Goal: Information Seeking & Learning: Learn about a topic

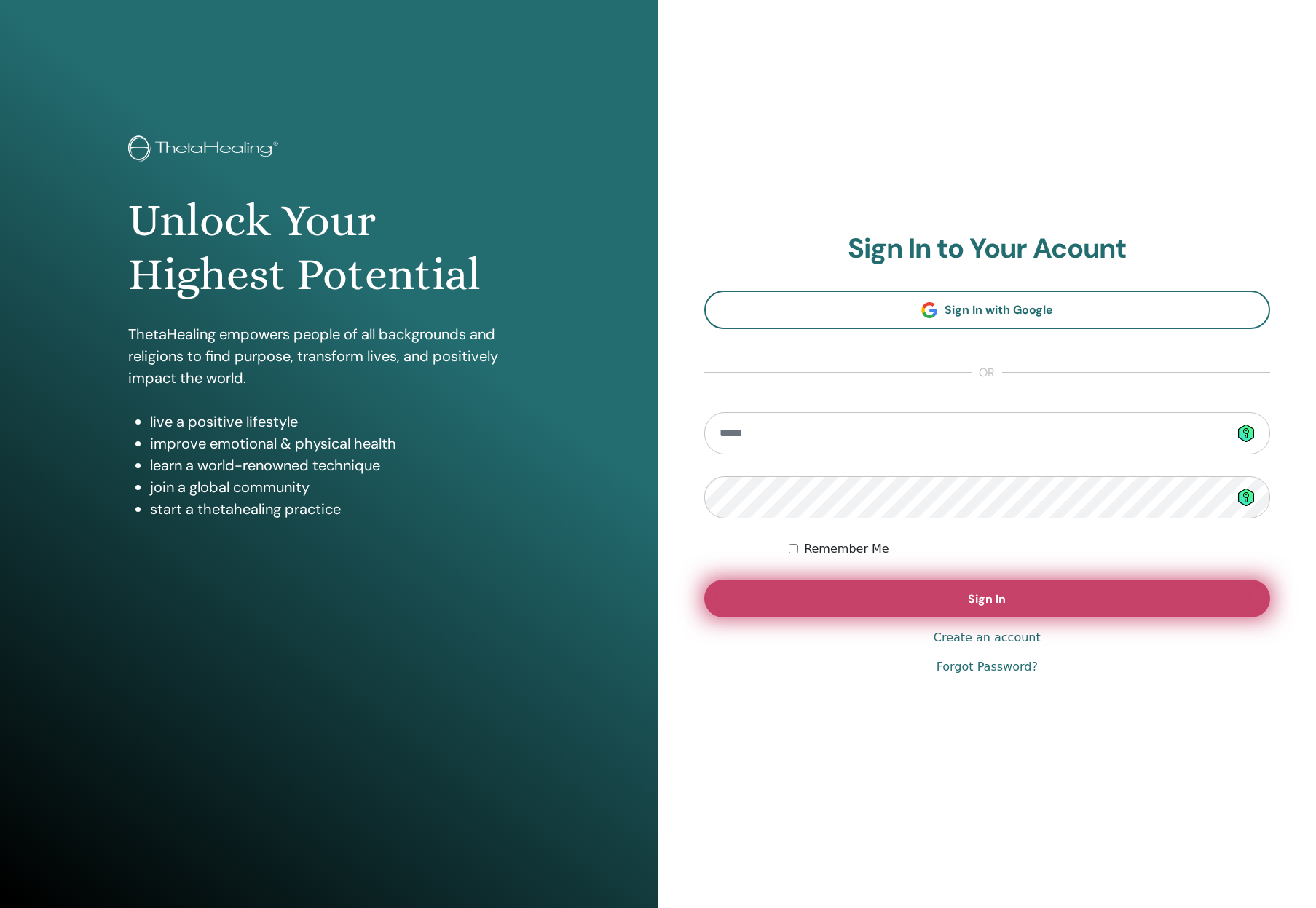
type input "**********"
click at [916, 596] on button "Sign In" at bounding box center [987, 598] width 566 height 38
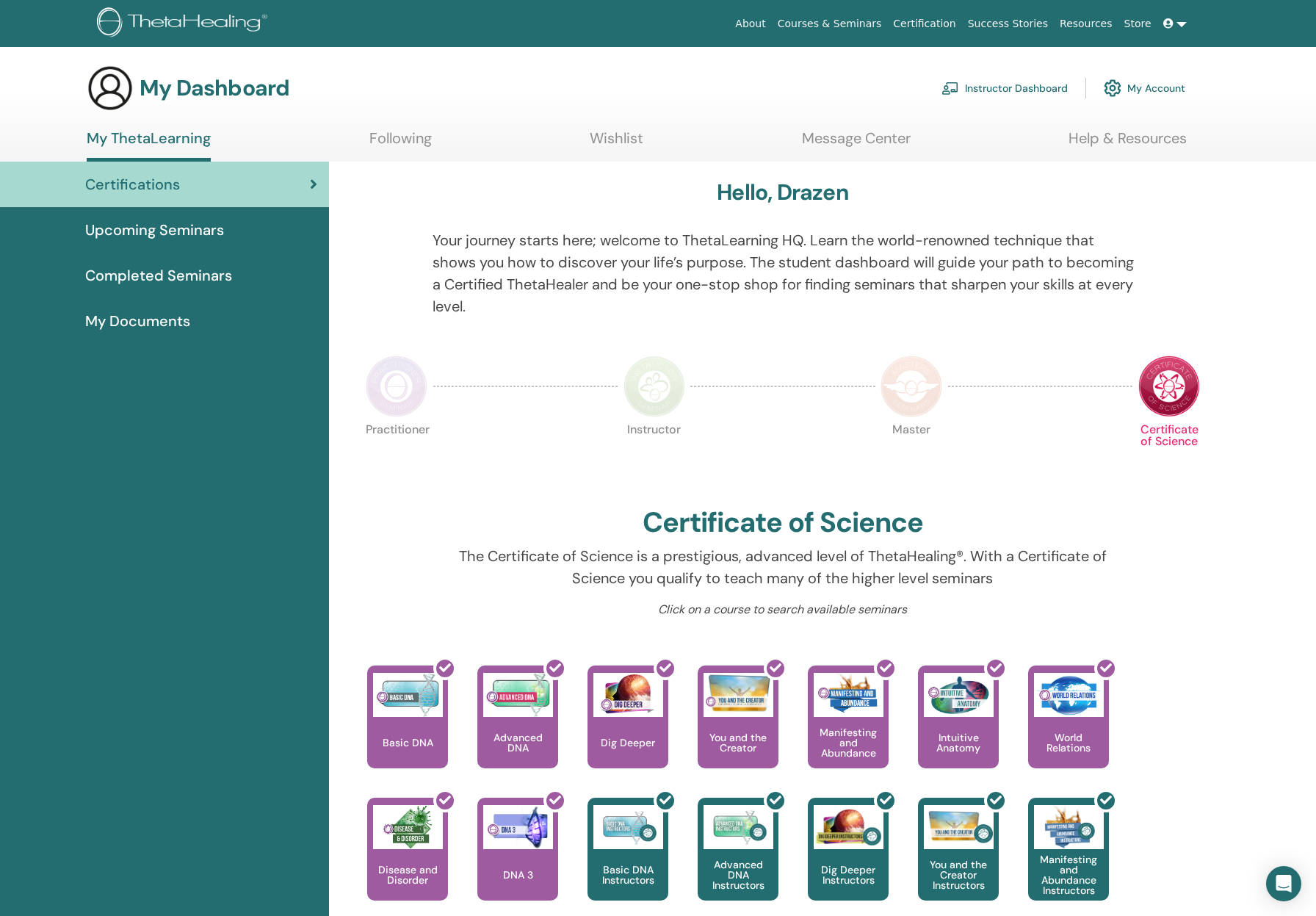
click at [156, 318] on span "My Documents" at bounding box center [137, 320] width 105 height 22
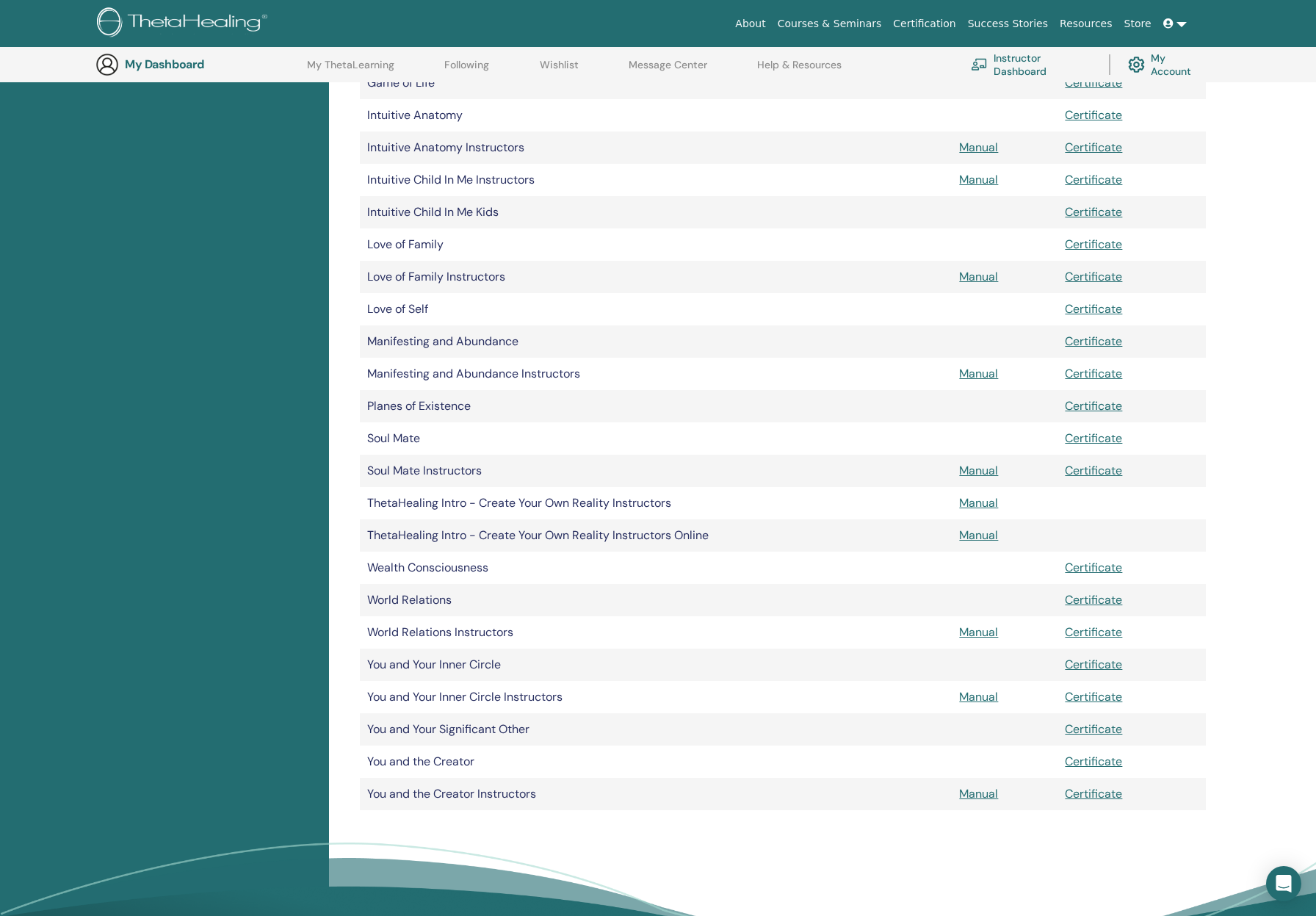
scroll to position [843, 0]
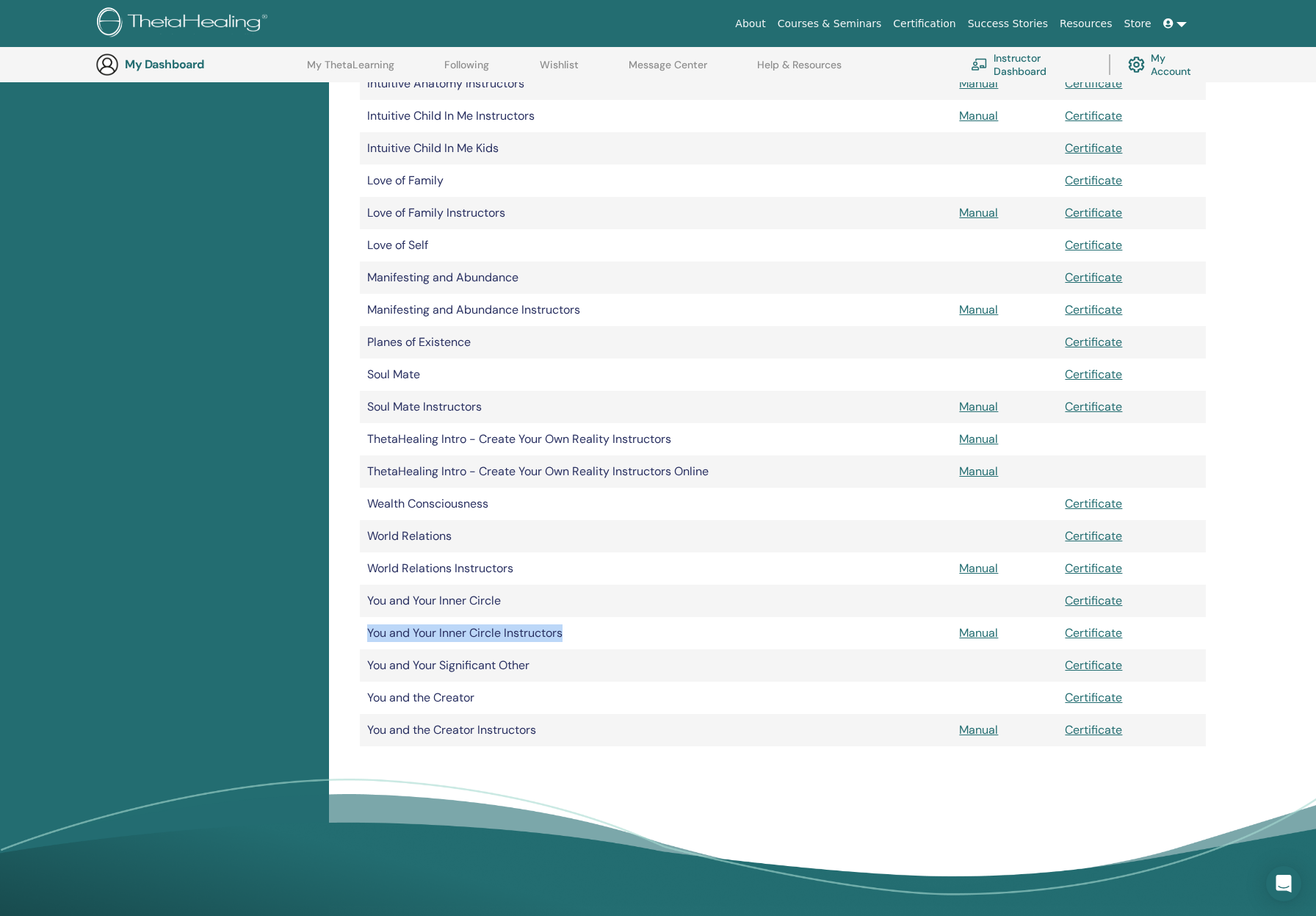
drag, startPoint x: 368, startPoint y: 632, endPoint x: 574, endPoint y: 635, distance: 206.0
click at [574, 635] on td "You and Your Inner Circle Instructors" at bounding box center [656, 634] width 592 height 32
click at [1102, 634] on link "Certificate" at bounding box center [1092, 633] width 57 height 15
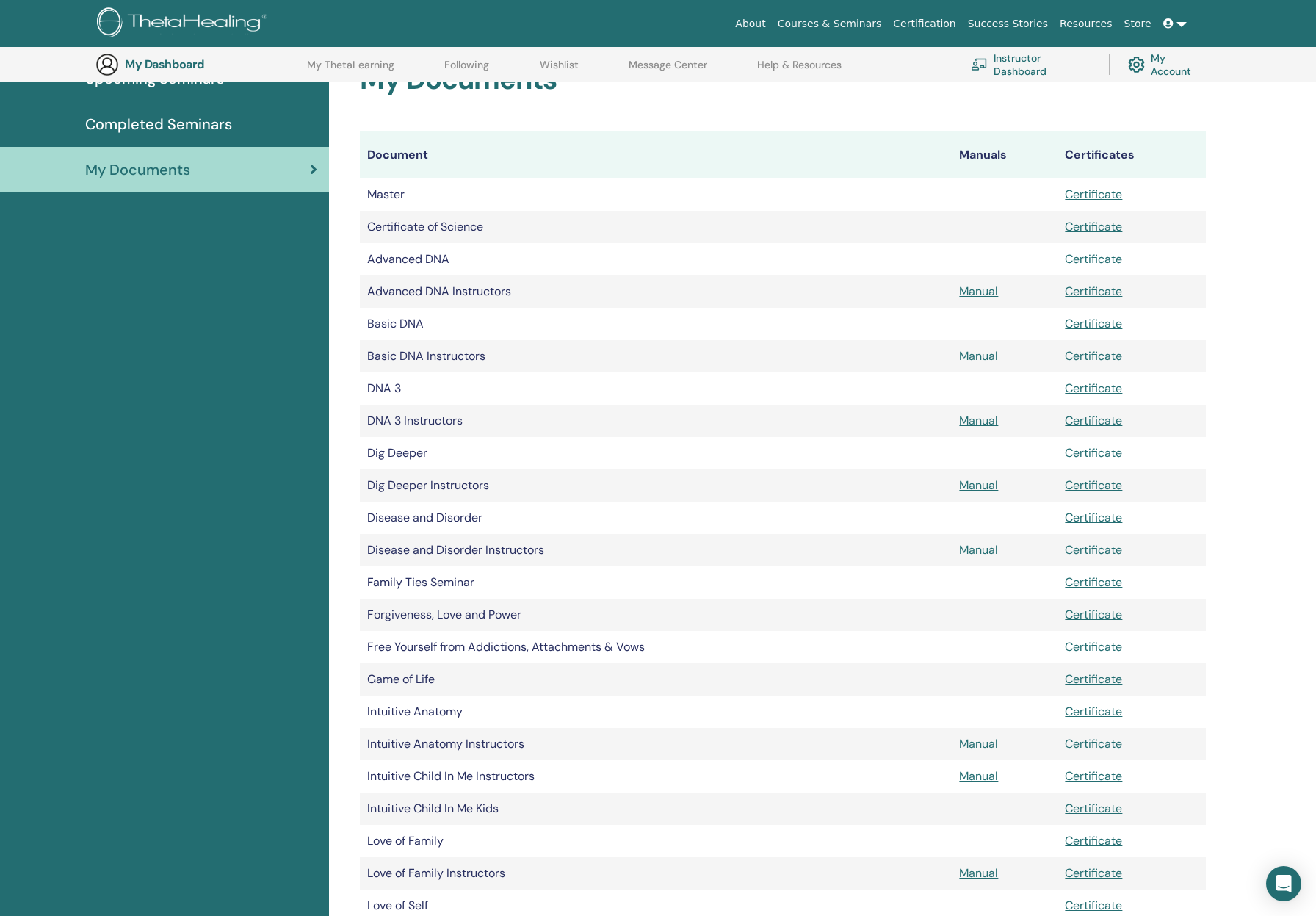
scroll to position [182, 0]
click at [799, 97] on h2 "My Documents" at bounding box center [783, 80] width 846 height 33
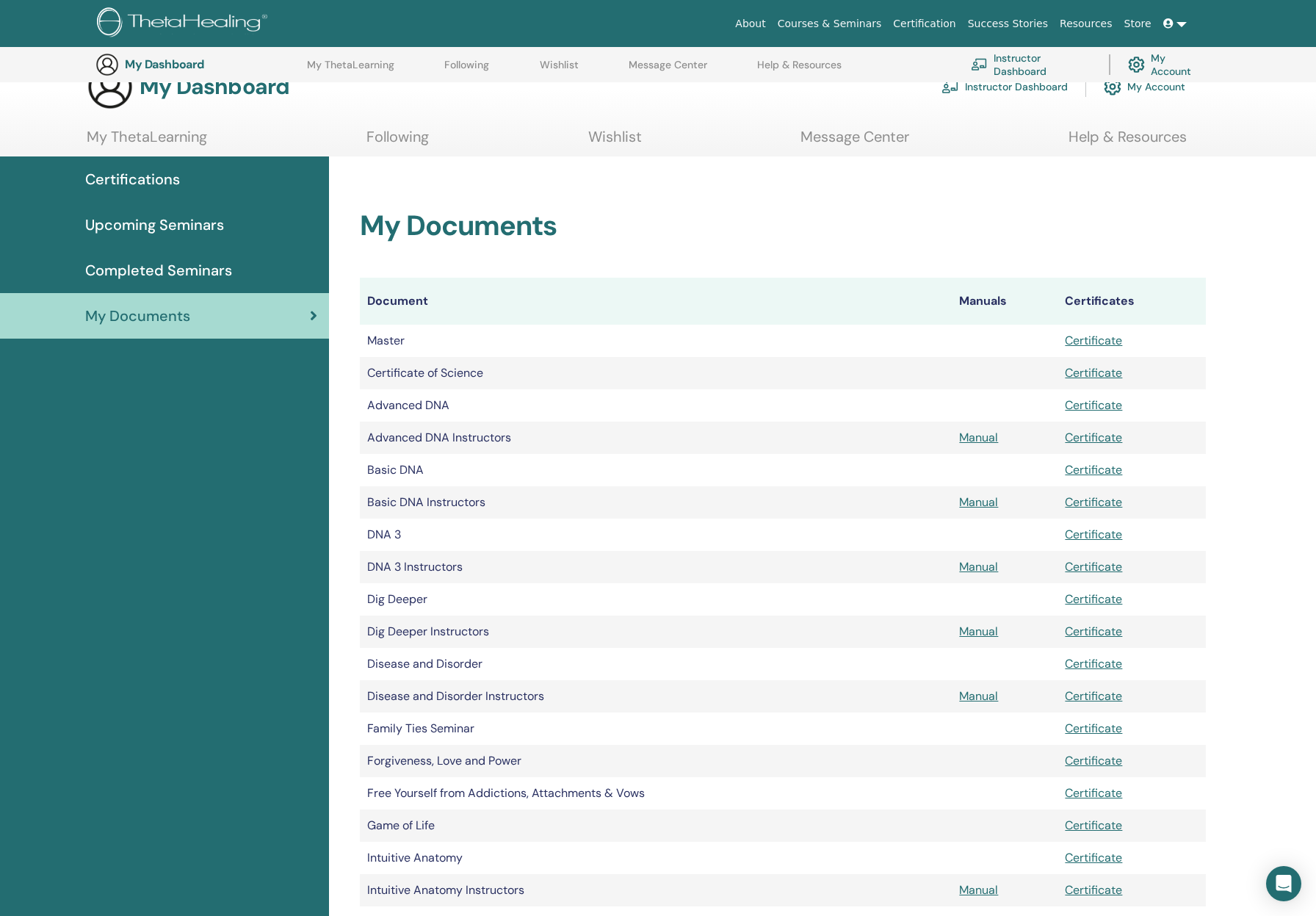
scroll to position [0, 0]
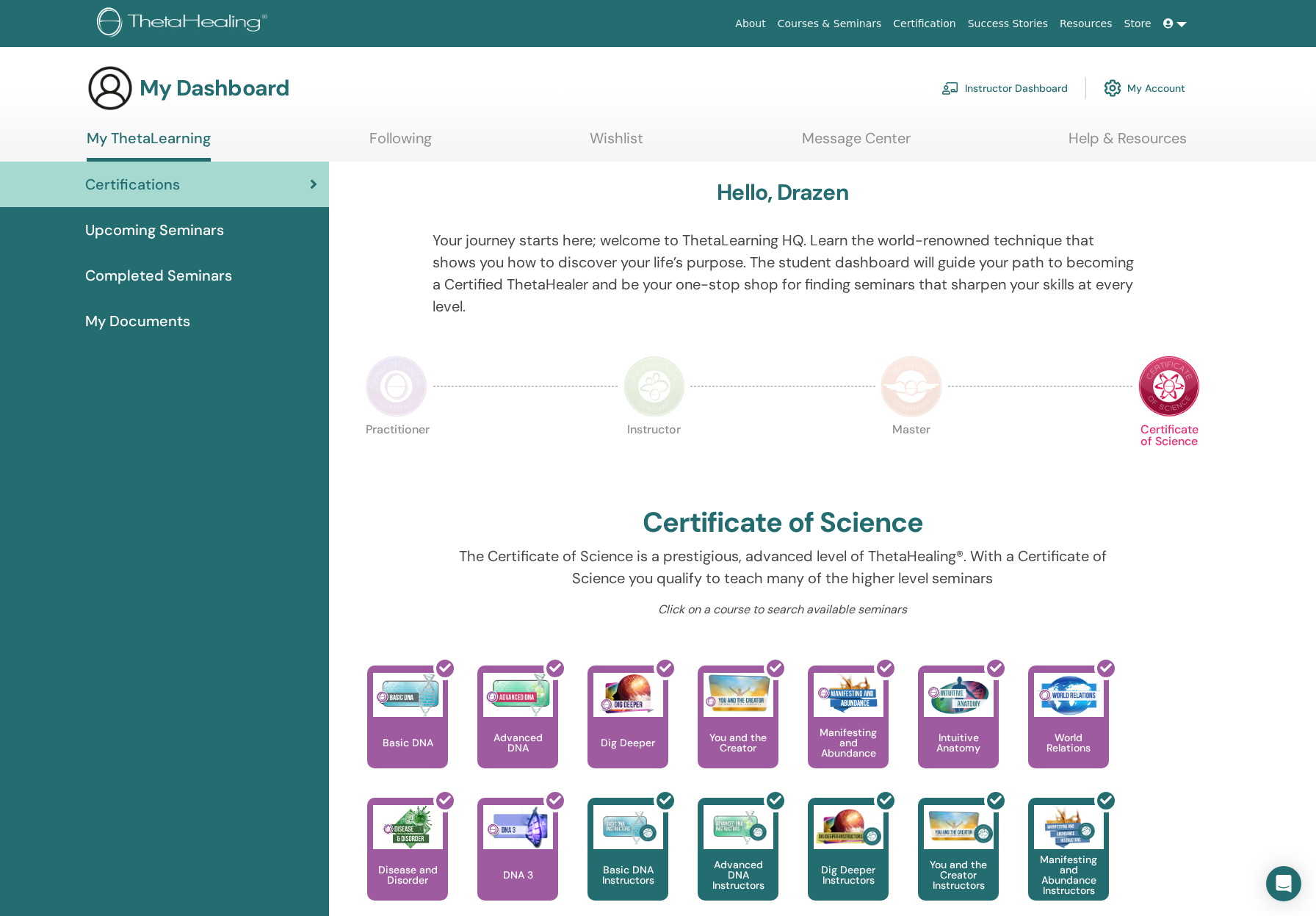
click at [1213, 564] on div at bounding box center [1180, 573] width 72 height 56
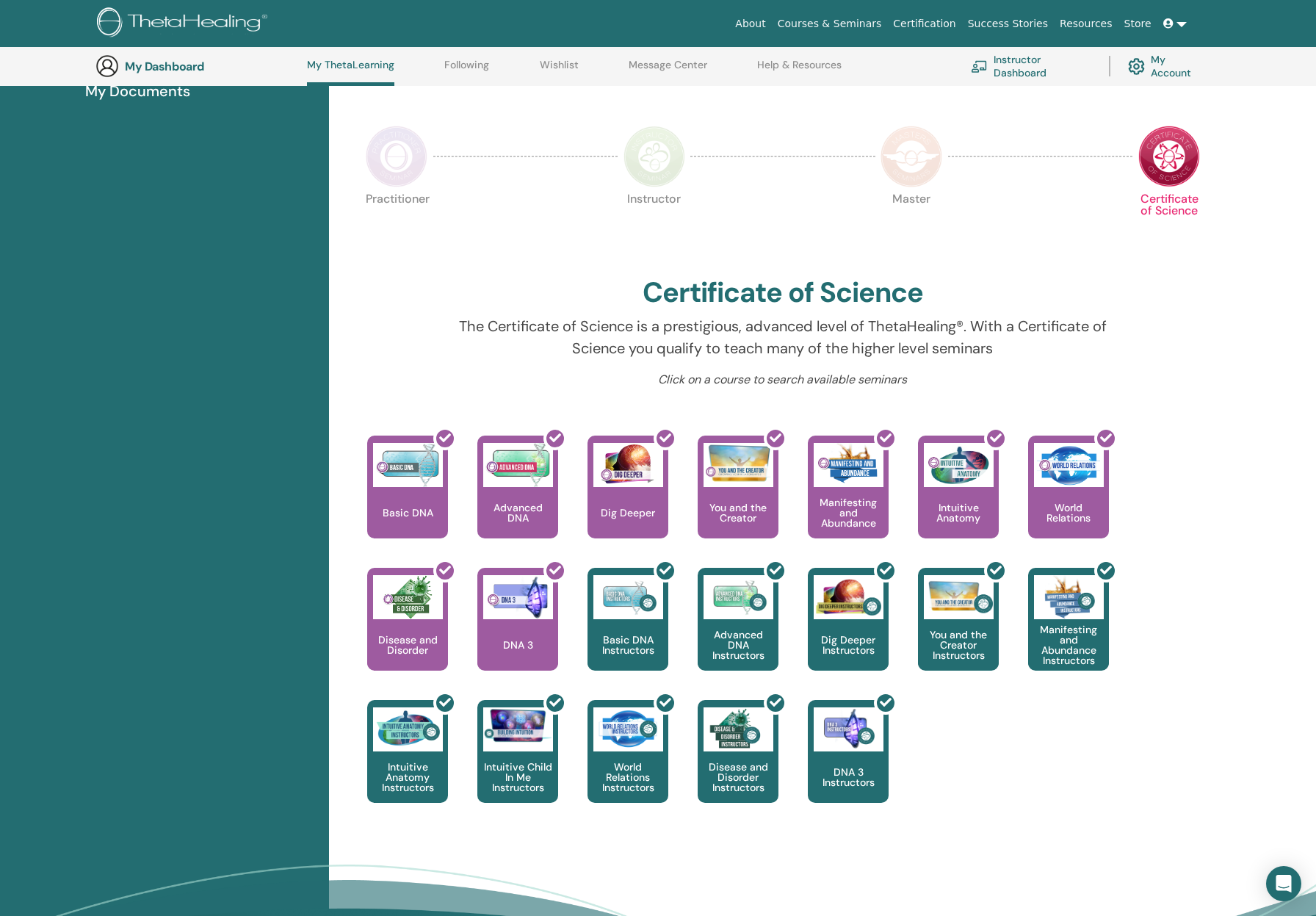
scroll to position [259, 0]
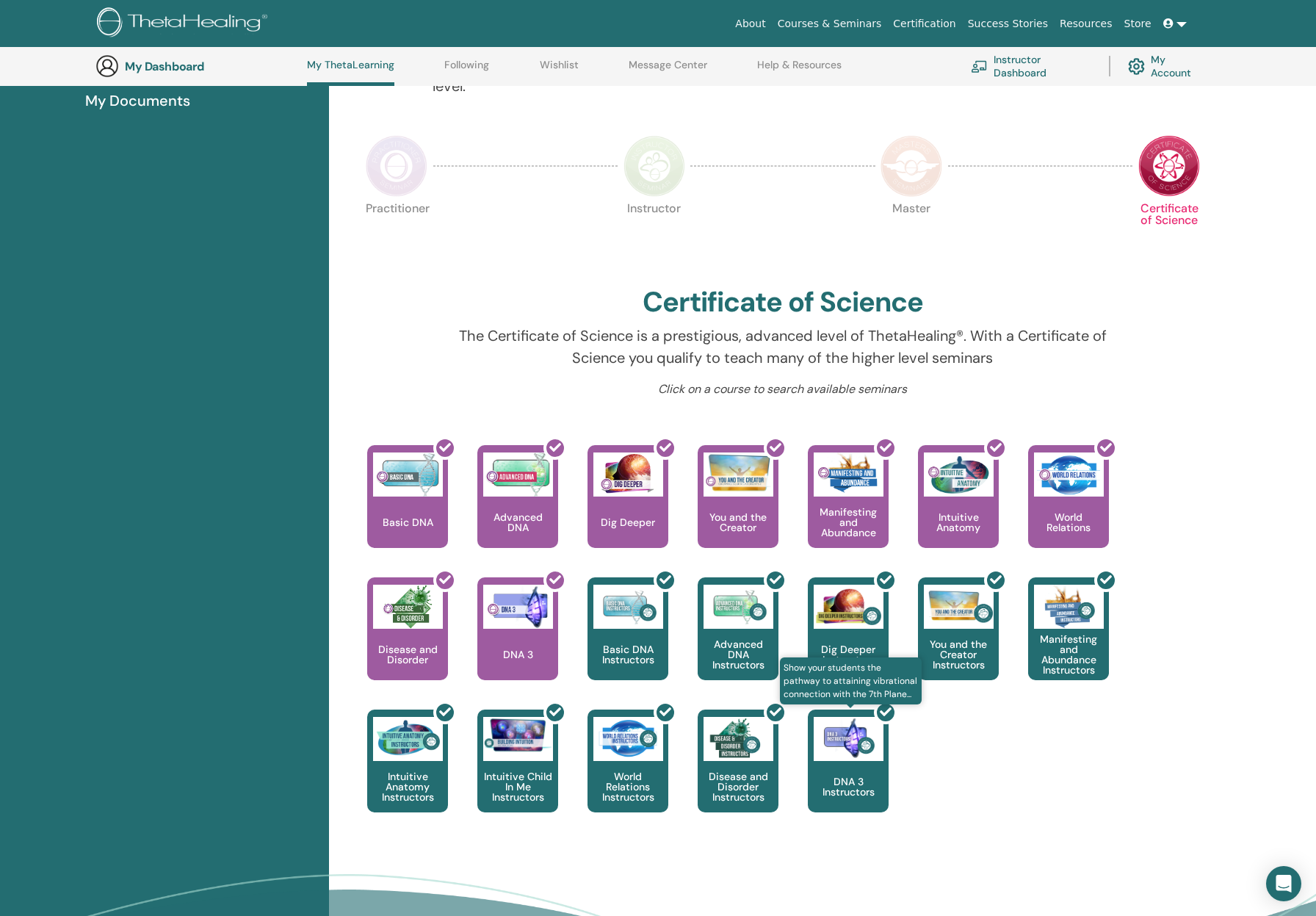
click at [848, 754] on div at bounding box center [857, 766] width 81 height 133
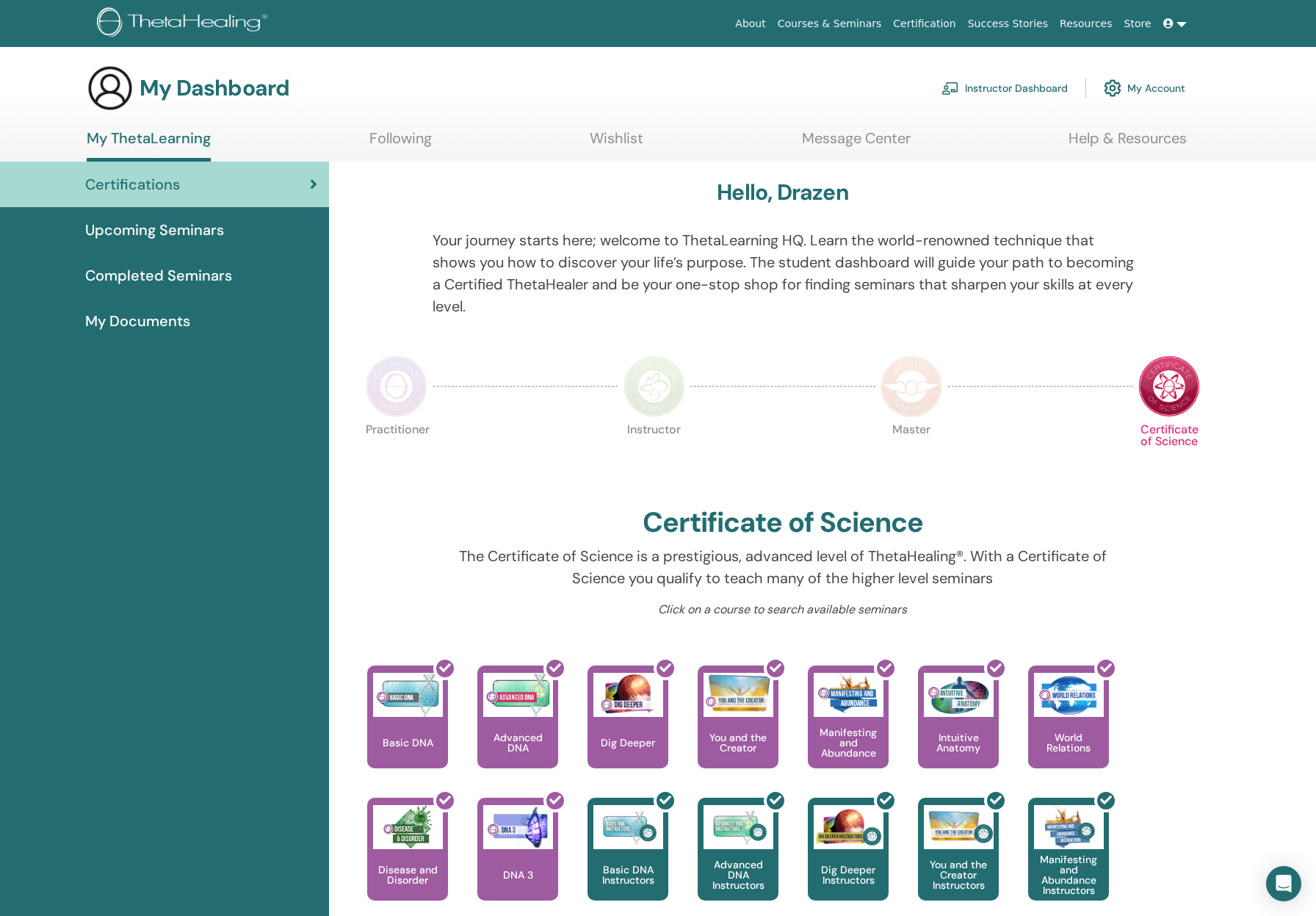
click at [182, 279] on span "Completed Seminars" at bounding box center [158, 275] width 147 height 22
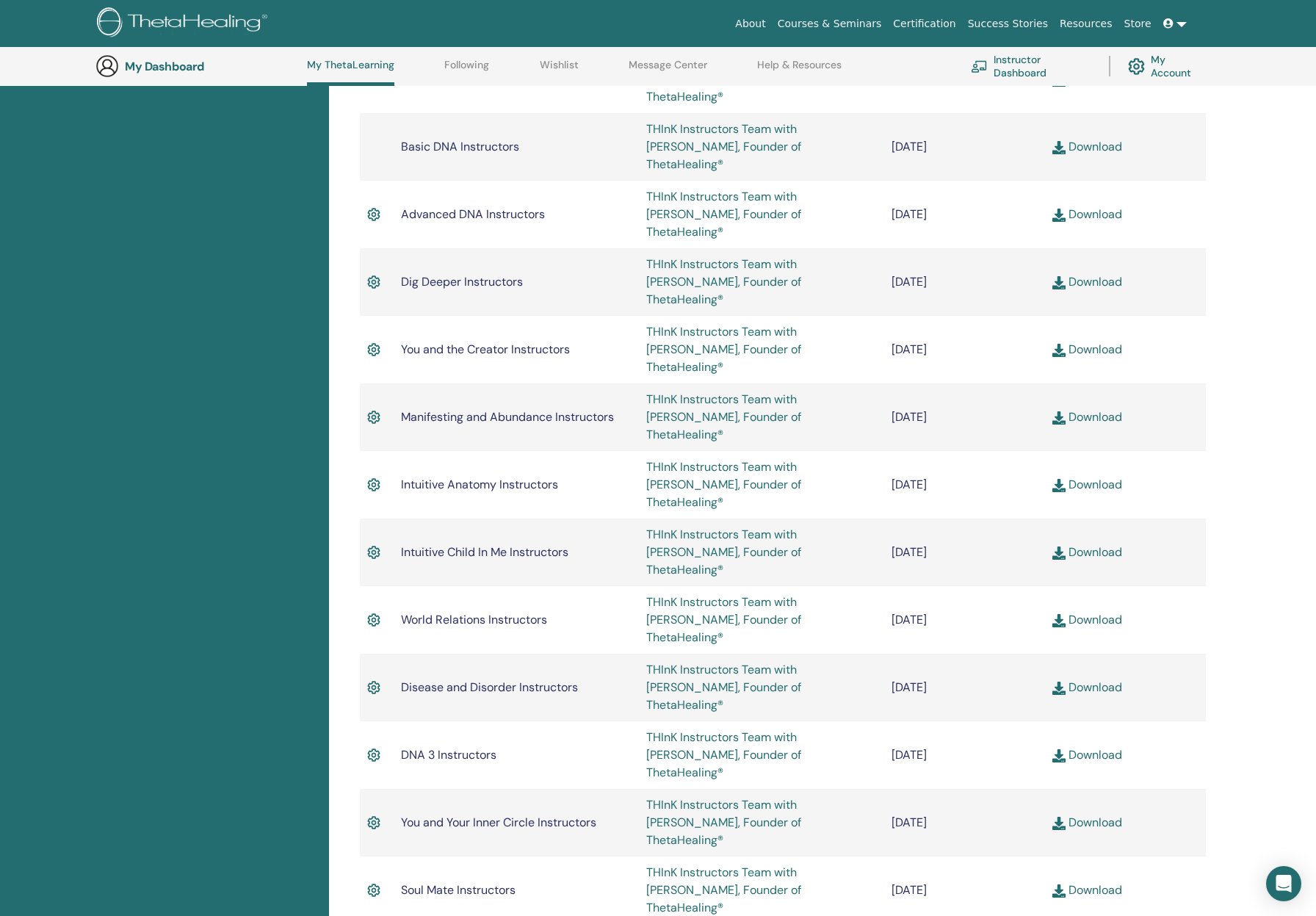
scroll to position [1068, 0]
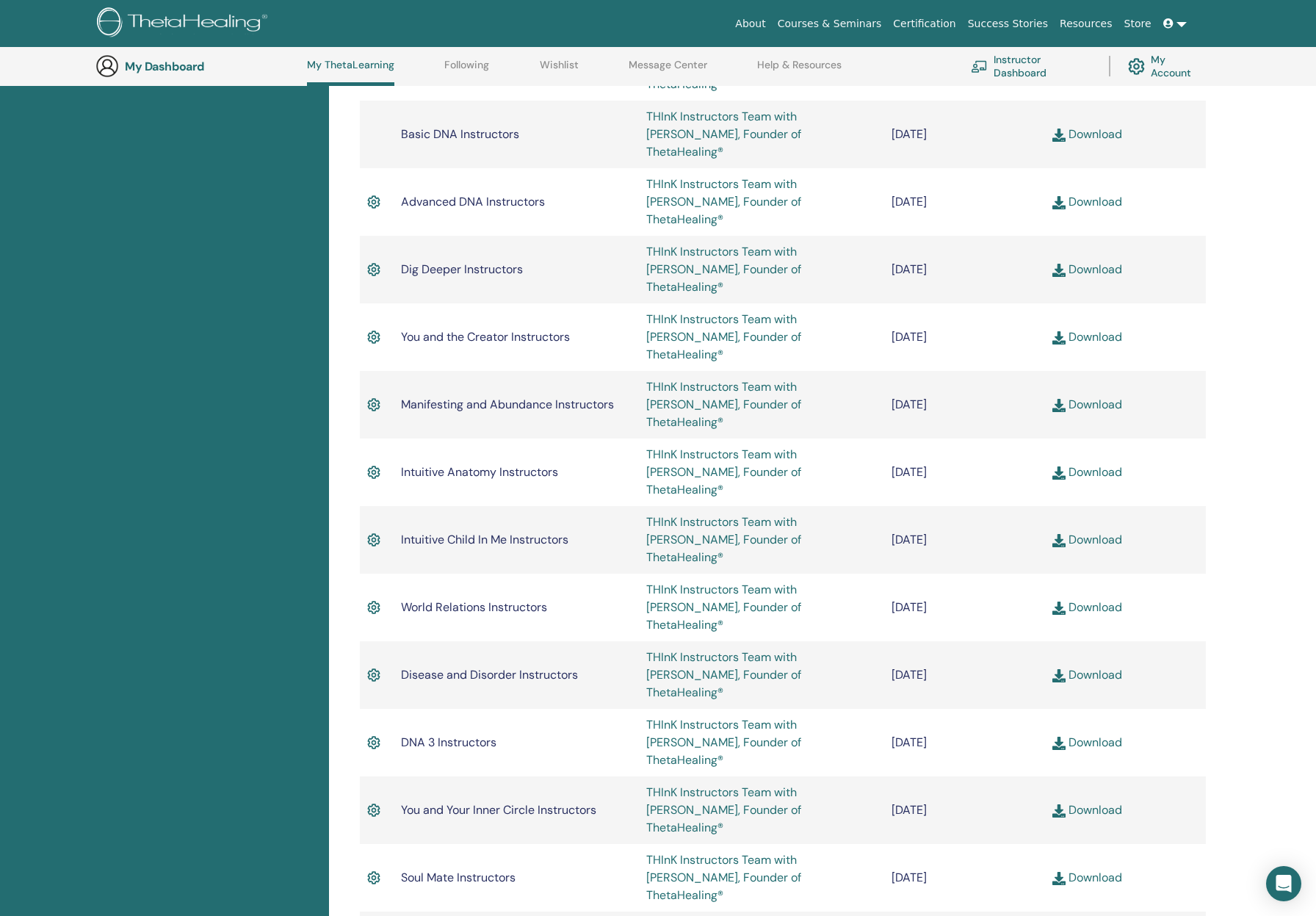
drag, startPoint x: 1022, startPoint y: 538, endPoint x: 888, endPoint y: 547, distance: 134.3
click at [888, 708] on td "[DATE]" at bounding box center [964, 742] width 161 height 68
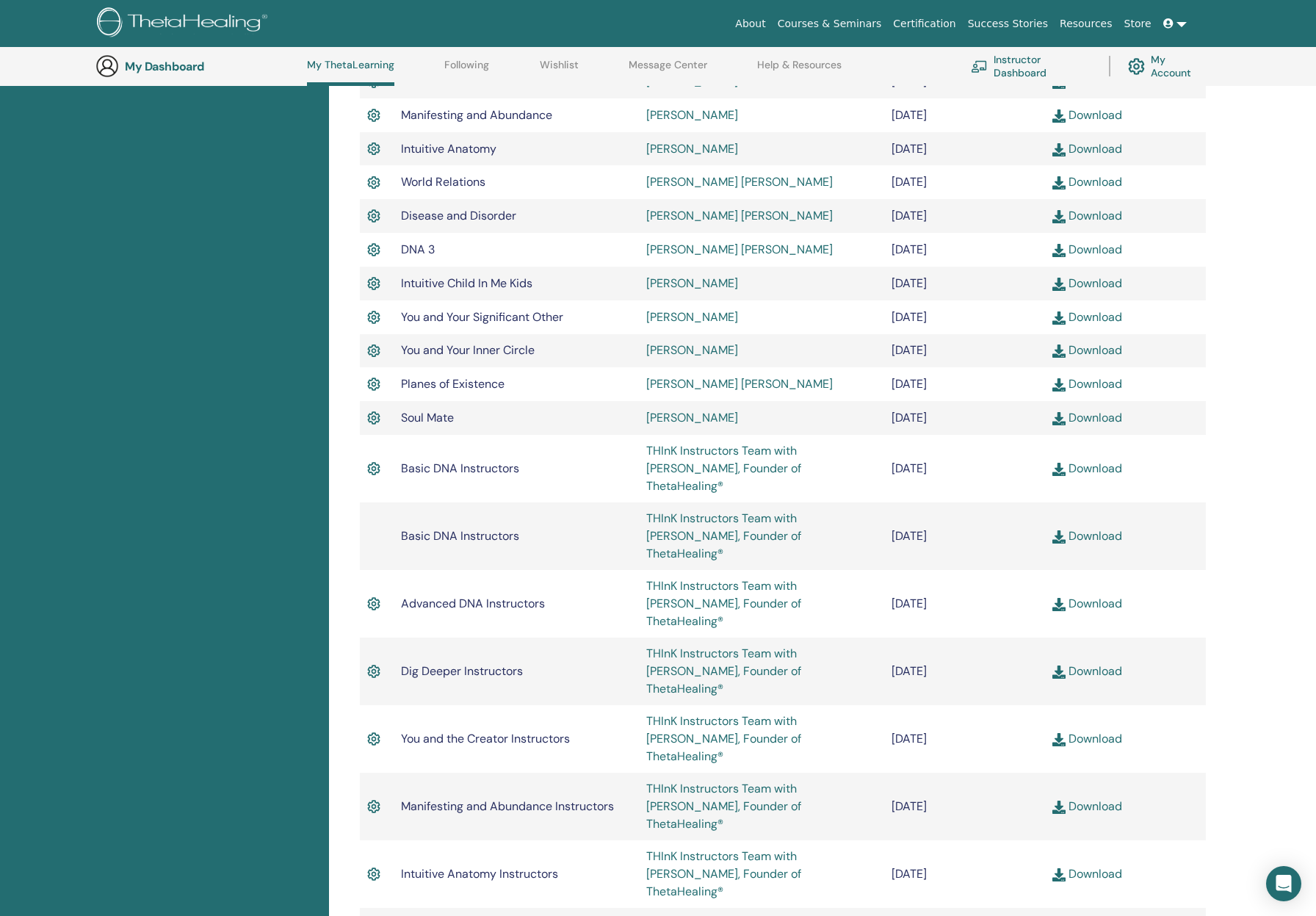
scroll to position [626, 0]
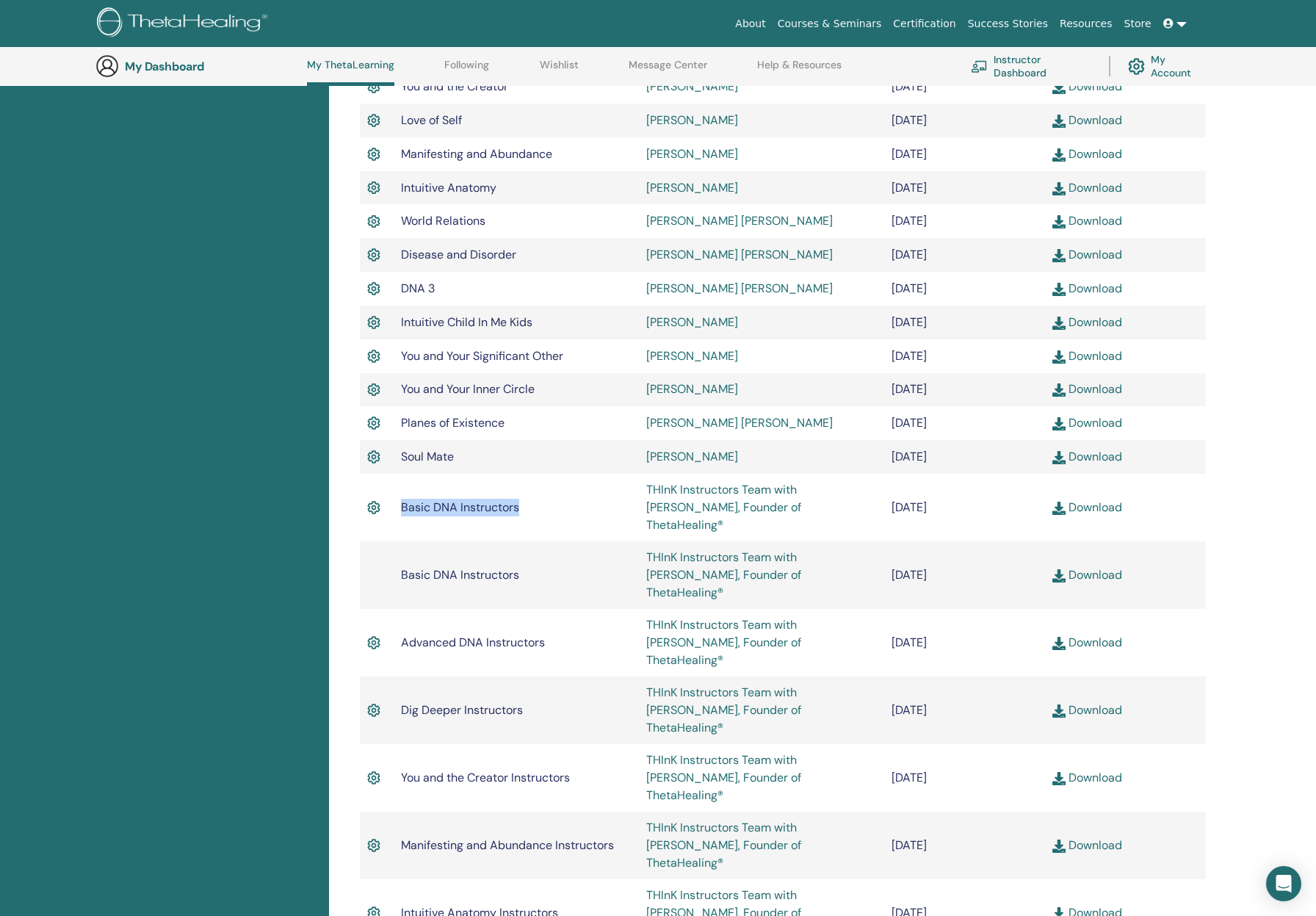
drag, startPoint x: 401, startPoint y: 480, endPoint x: 520, endPoint y: 477, distance: 119.0
click at [520, 477] on td "Basic DNA Instructors" at bounding box center [516, 507] width 245 height 68
copy span "Basic DNA Instructors"
click at [1275, 531] on div "Completed Seminars Below you can find your completed seminars. If you see missi…" at bounding box center [823, 755] width 987 height 2363
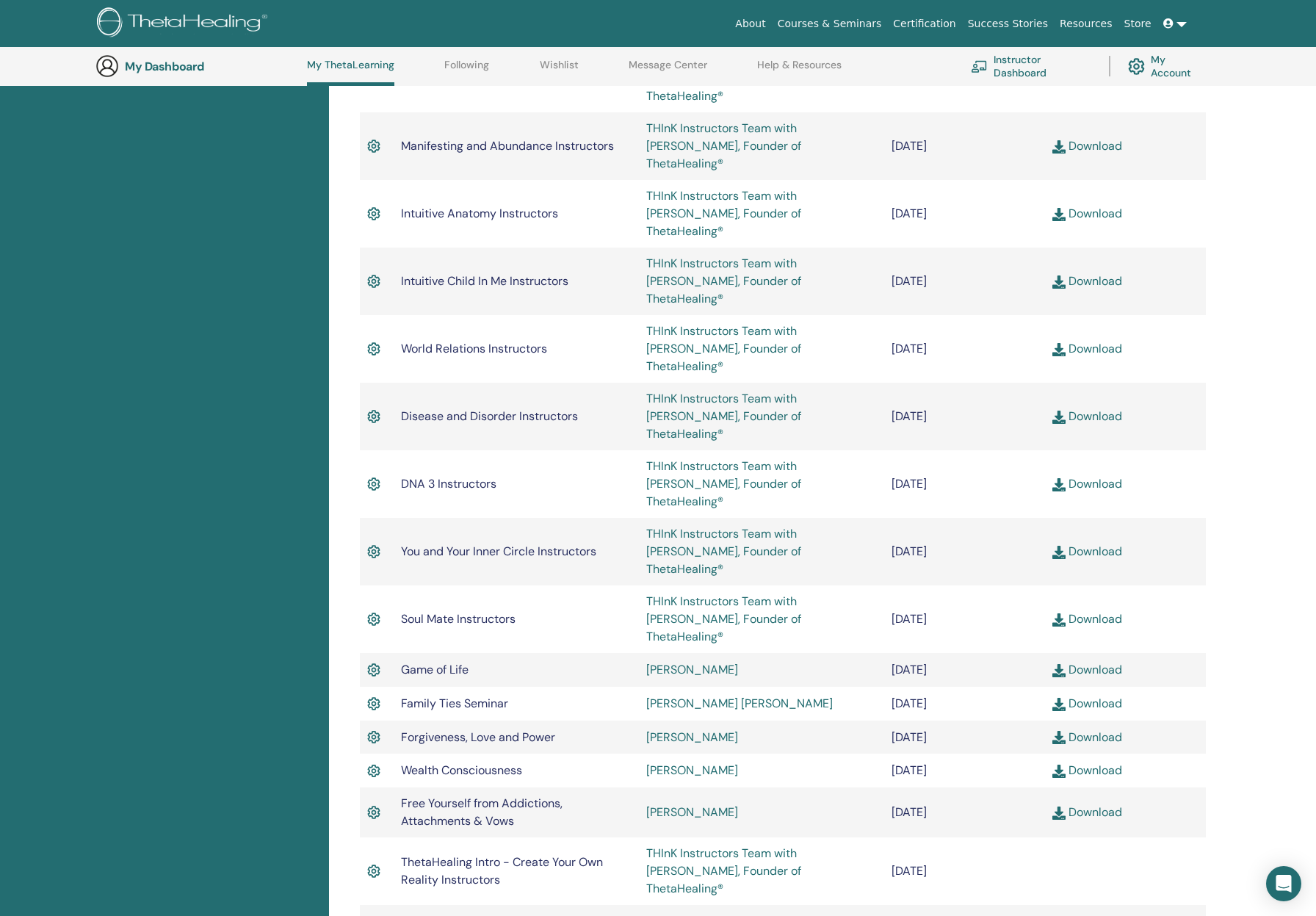
scroll to position [1361, 0]
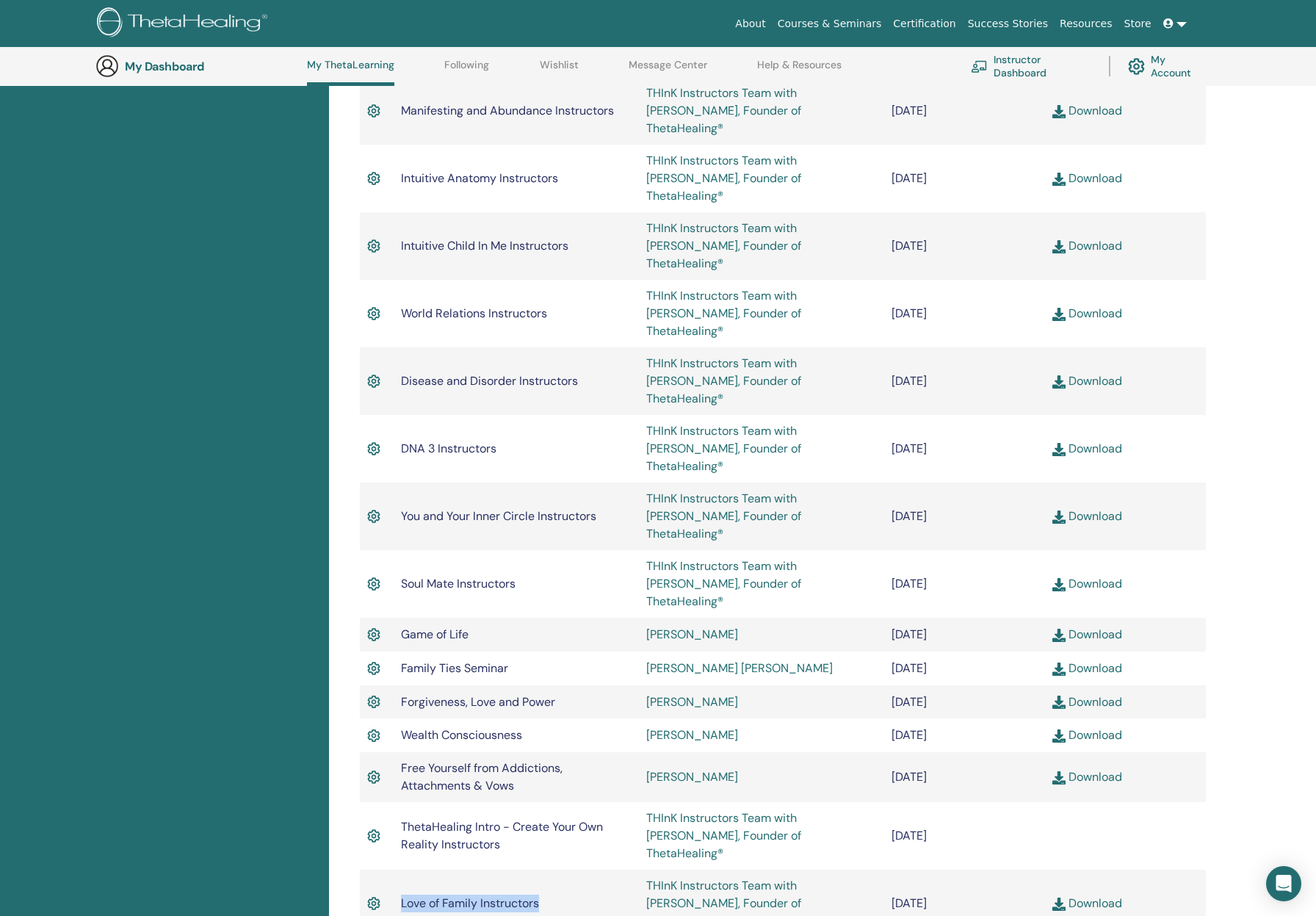
drag, startPoint x: 401, startPoint y: 632, endPoint x: 545, endPoint y: 633, distance: 144.0
click at [545, 870] on td "Love of Family Instructors" at bounding box center [516, 903] width 245 height 68
copy span "Love of Family Instructors"
click at [918, 747] on div "Completed Seminars Below you can find your completed seminars. If you see missi…" at bounding box center [823, 21] width 987 height 2363
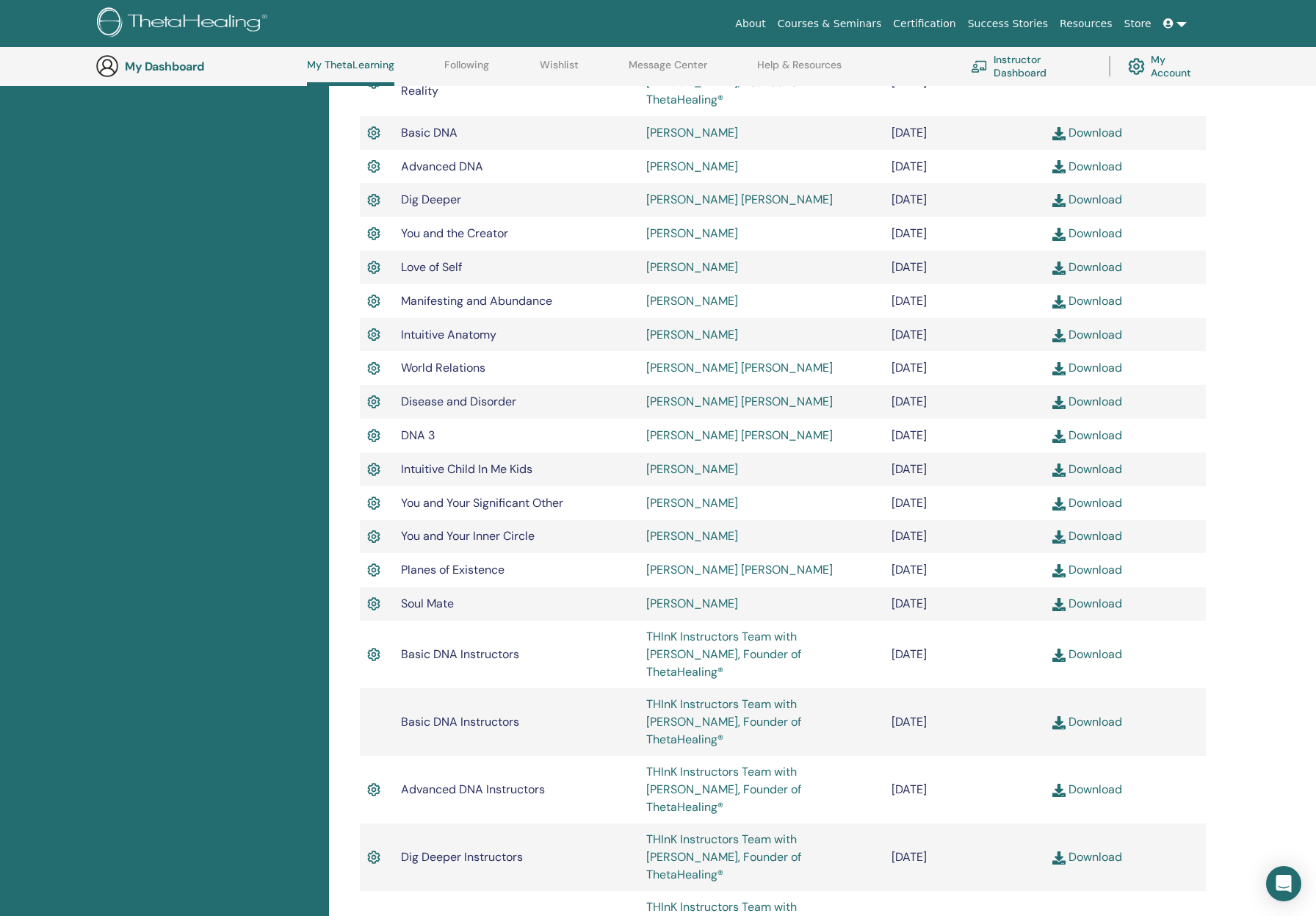
scroll to position [0, 0]
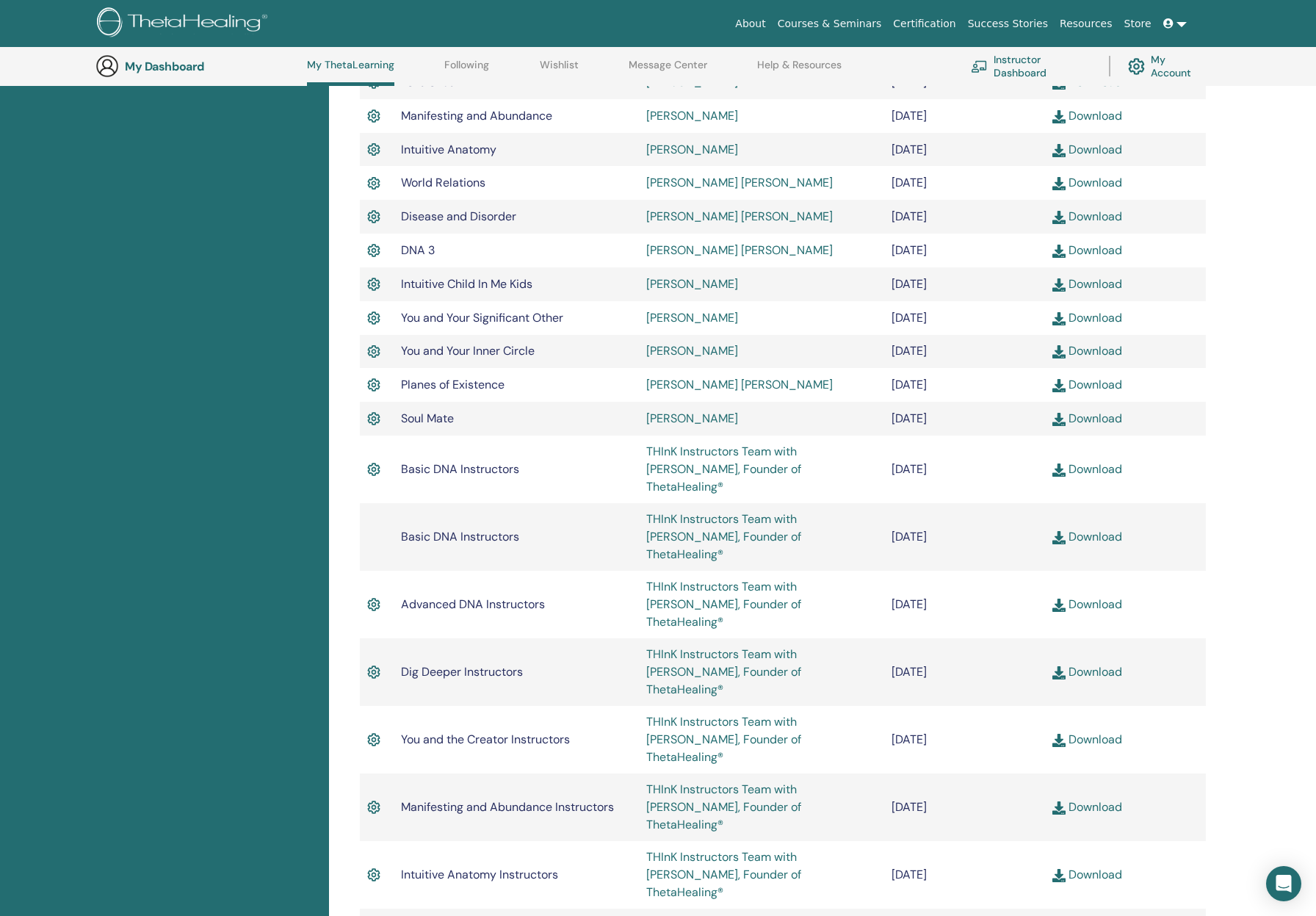
scroll to position [700, 0]
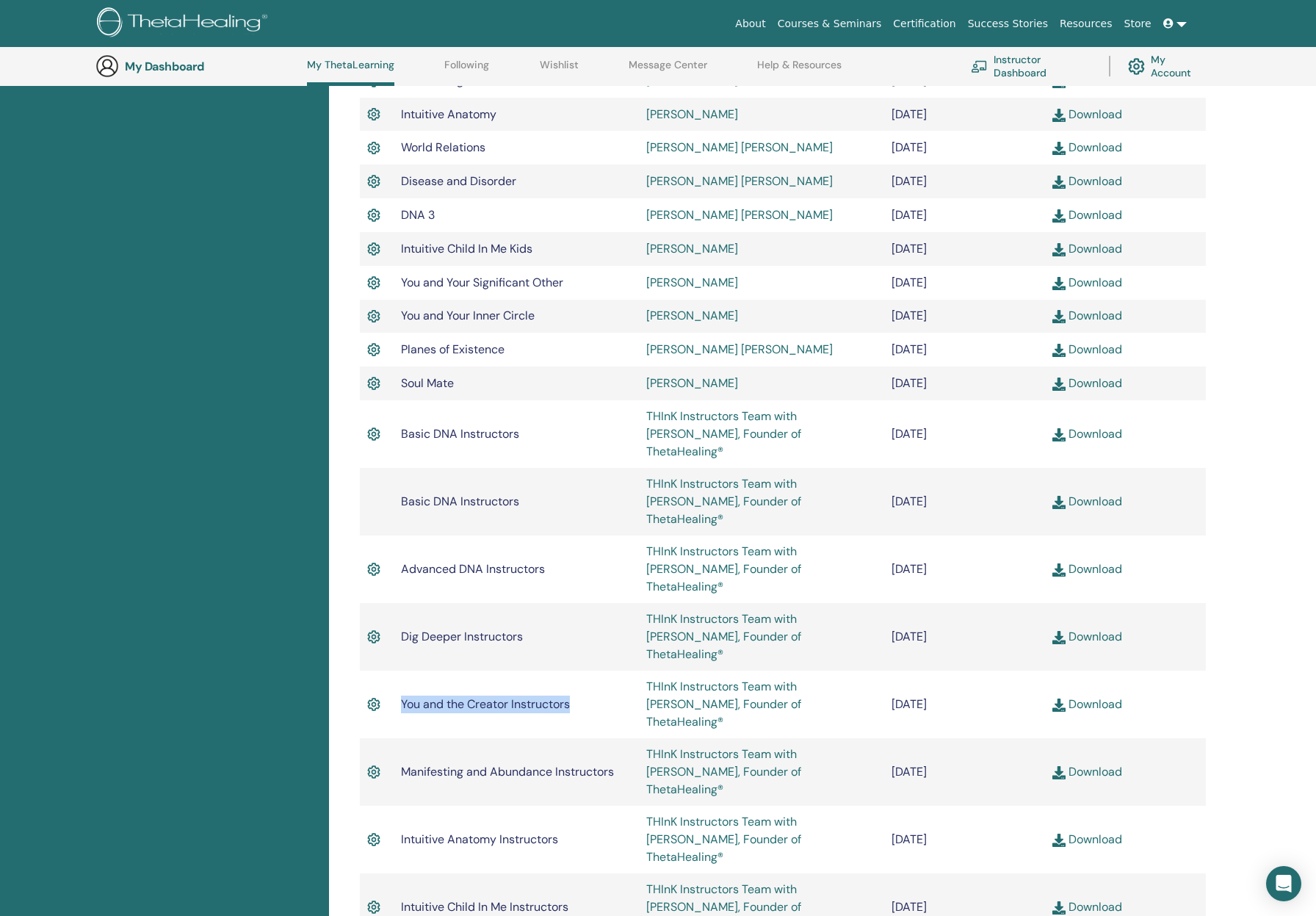
drag, startPoint x: 402, startPoint y: 606, endPoint x: 576, endPoint y: 606, distance: 174.0
click at [576, 671] on td "You and the Creator Instructors" at bounding box center [516, 704] width 245 height 68
copy span "You and the Creator Instructors"
click at [1232, 548] on div "Completed Seminars Below you can find your completed seminars. If you see missi…" at bounding box center [823, 682] width 987 height 2363
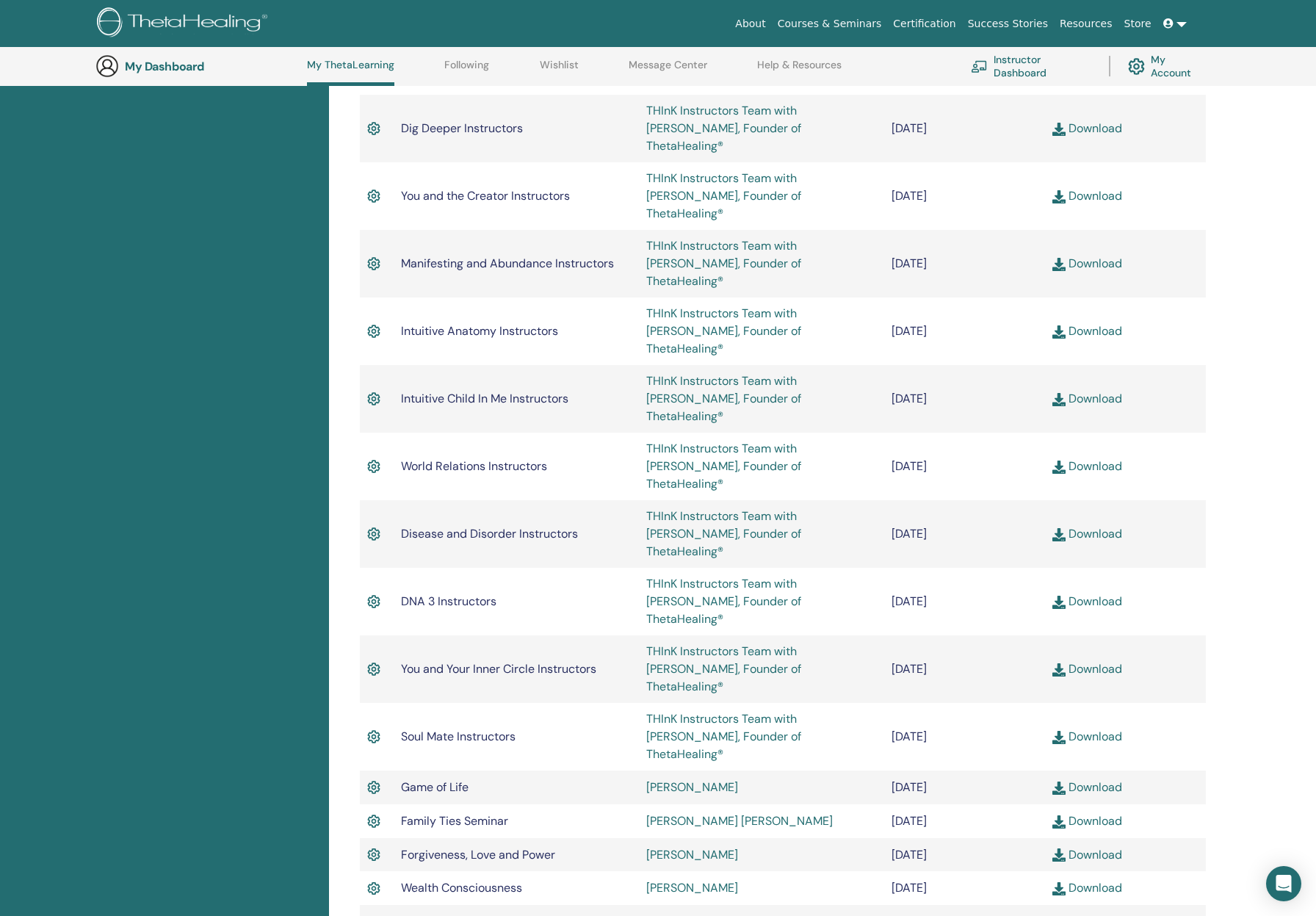
scroll to position [1214, 0]
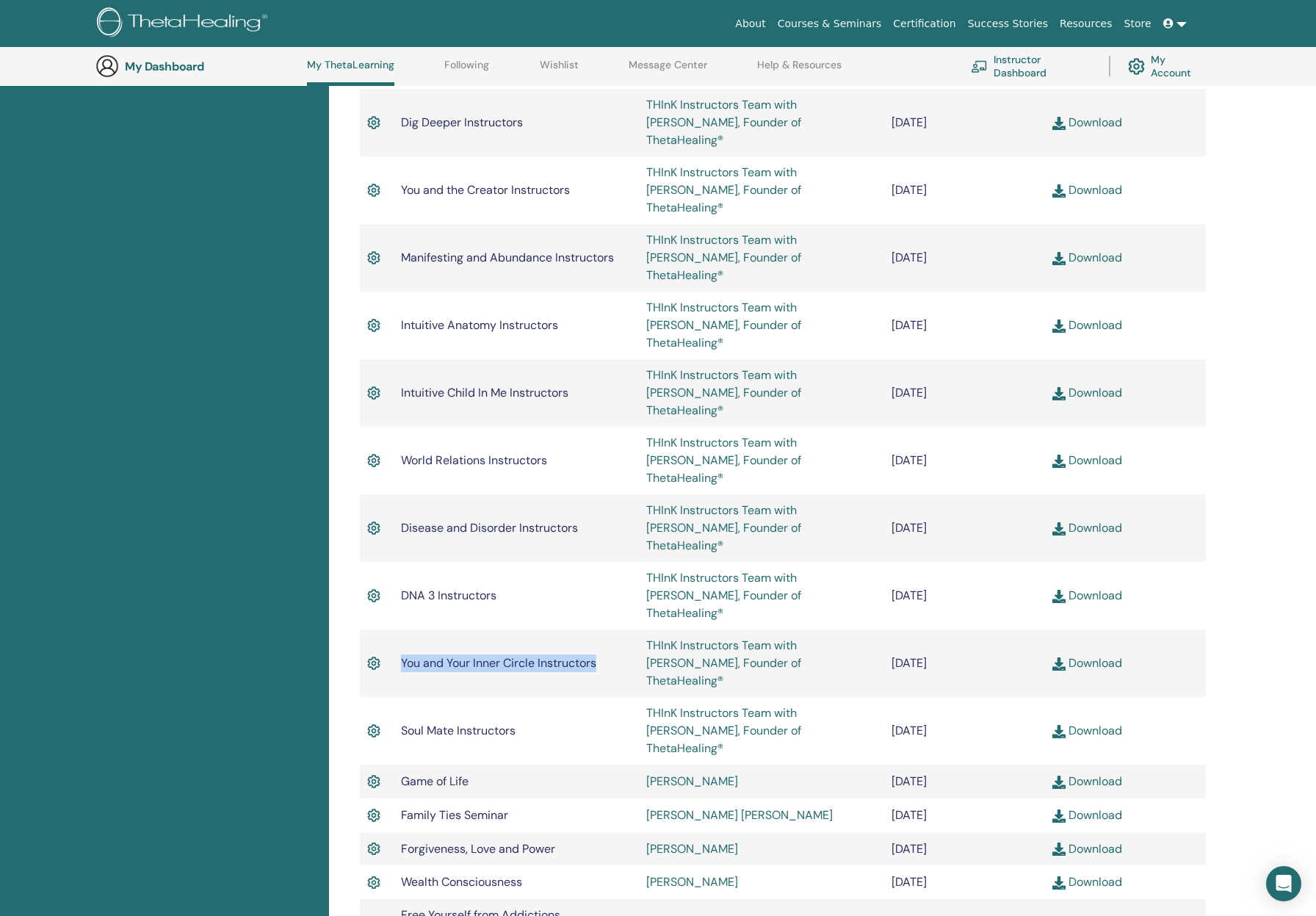
drag, startPoint x: 403, startPoint y: 441, endPoint x: 604, endPoint y: 441, distance: 201.0
click at [604, 630] on td "You and Your Inner Circle Instructors" at bounding box center [516, 663] width 245 height 68
copy span "You and Your Inner Circle Instructors"
click at [1277, 236] on div "Completed Seminars Below you can find your completed seminars. If you see missi…" at bounding box center [823, 168] width 987 height 2363
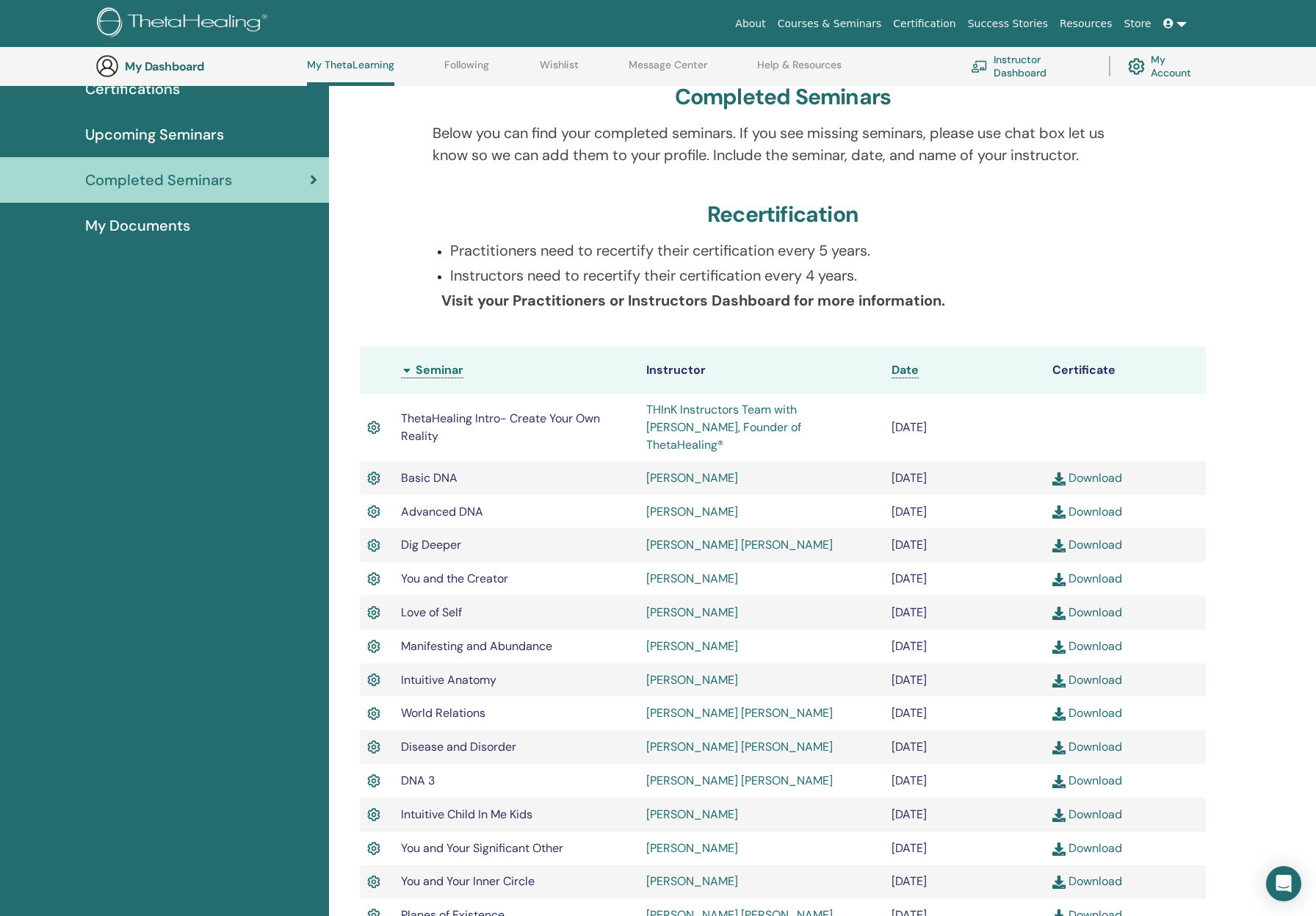
scroll to position [113, 0]
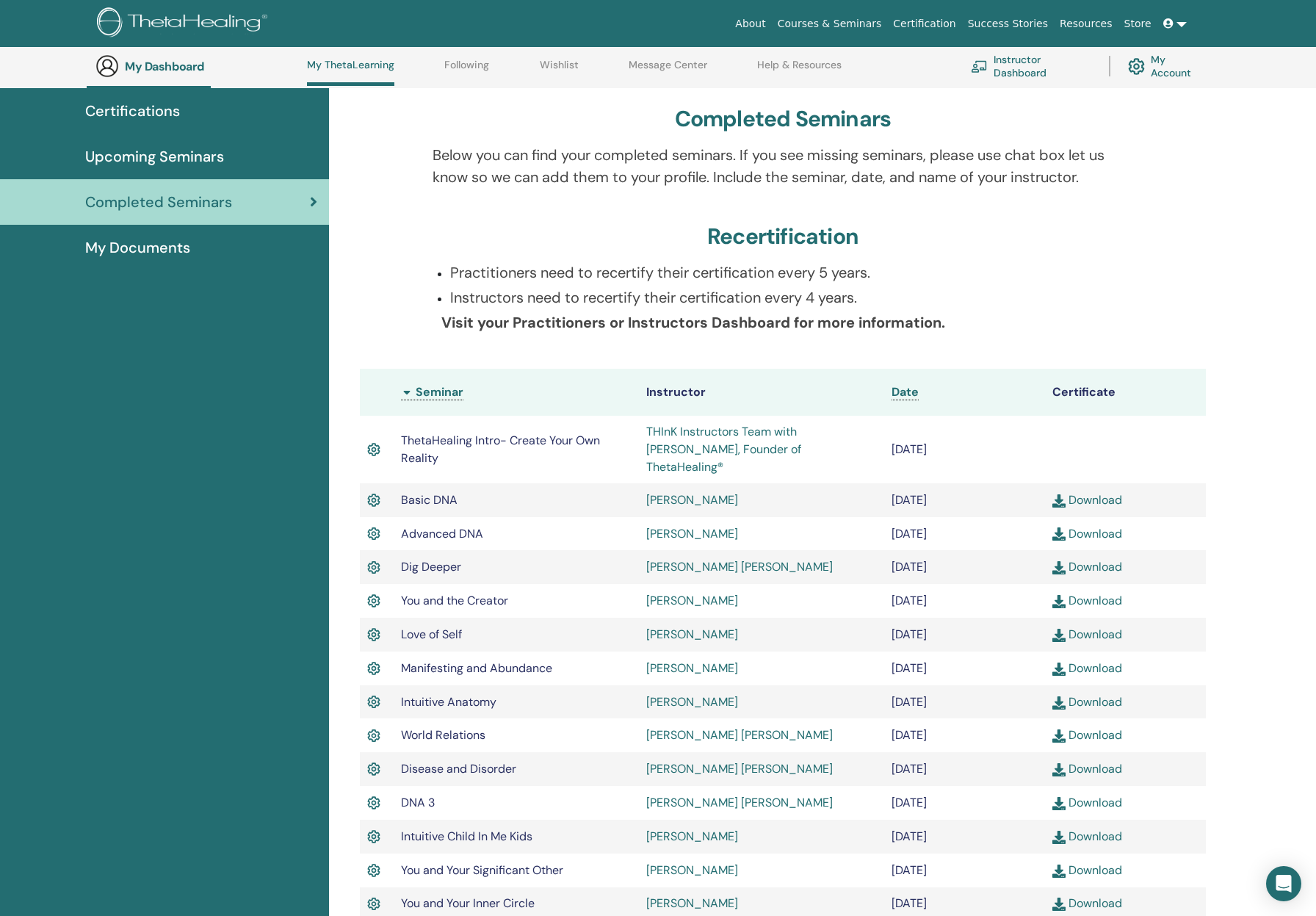
click at [1020, 75] on link "Instructor Dashboard" at bounding box center [1030, 66] width 120 height 32
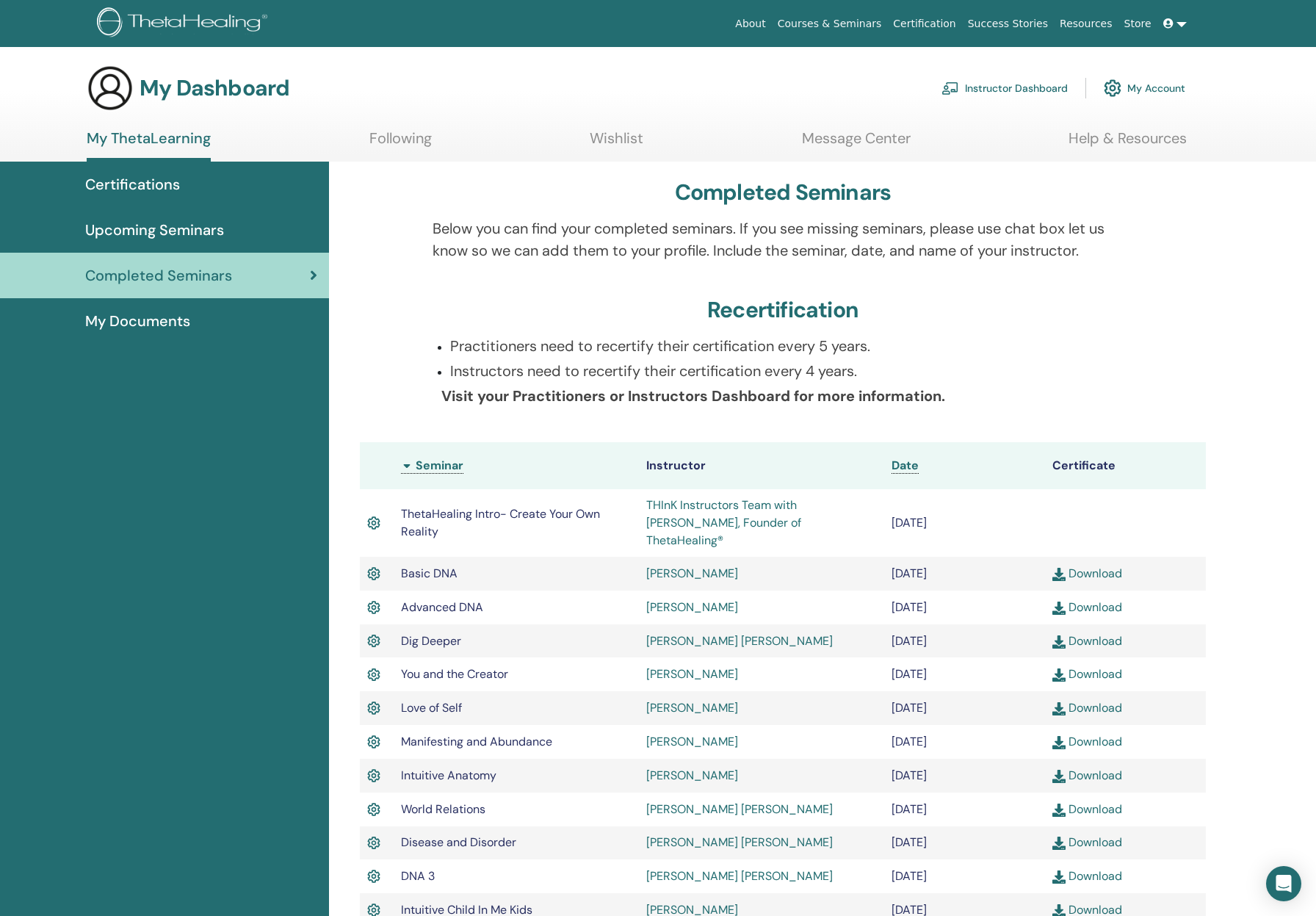
scroll to position [73, 0]
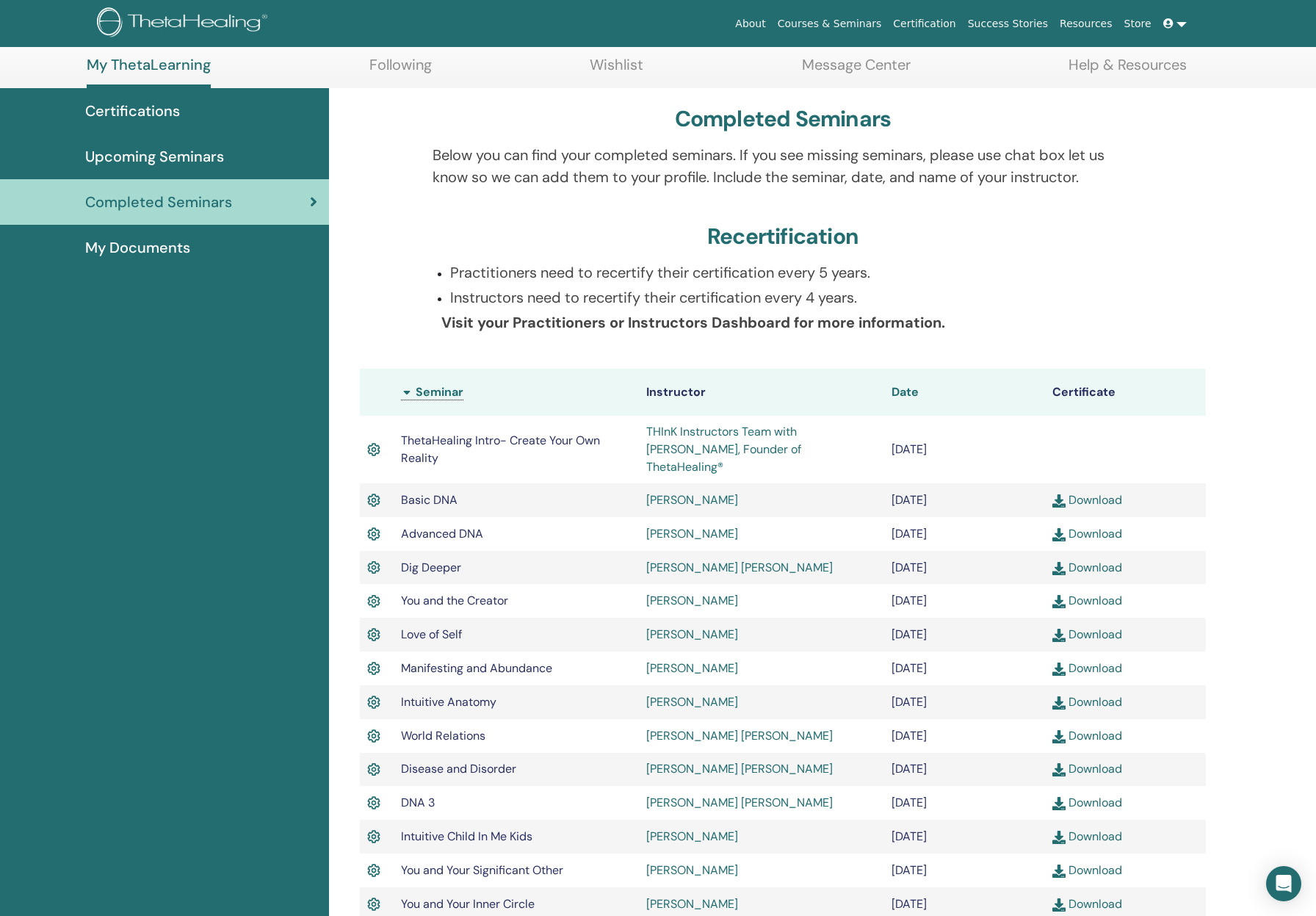
click at [912, 393] on span "Date" at bounding box center [905, 392] width 27 height 15
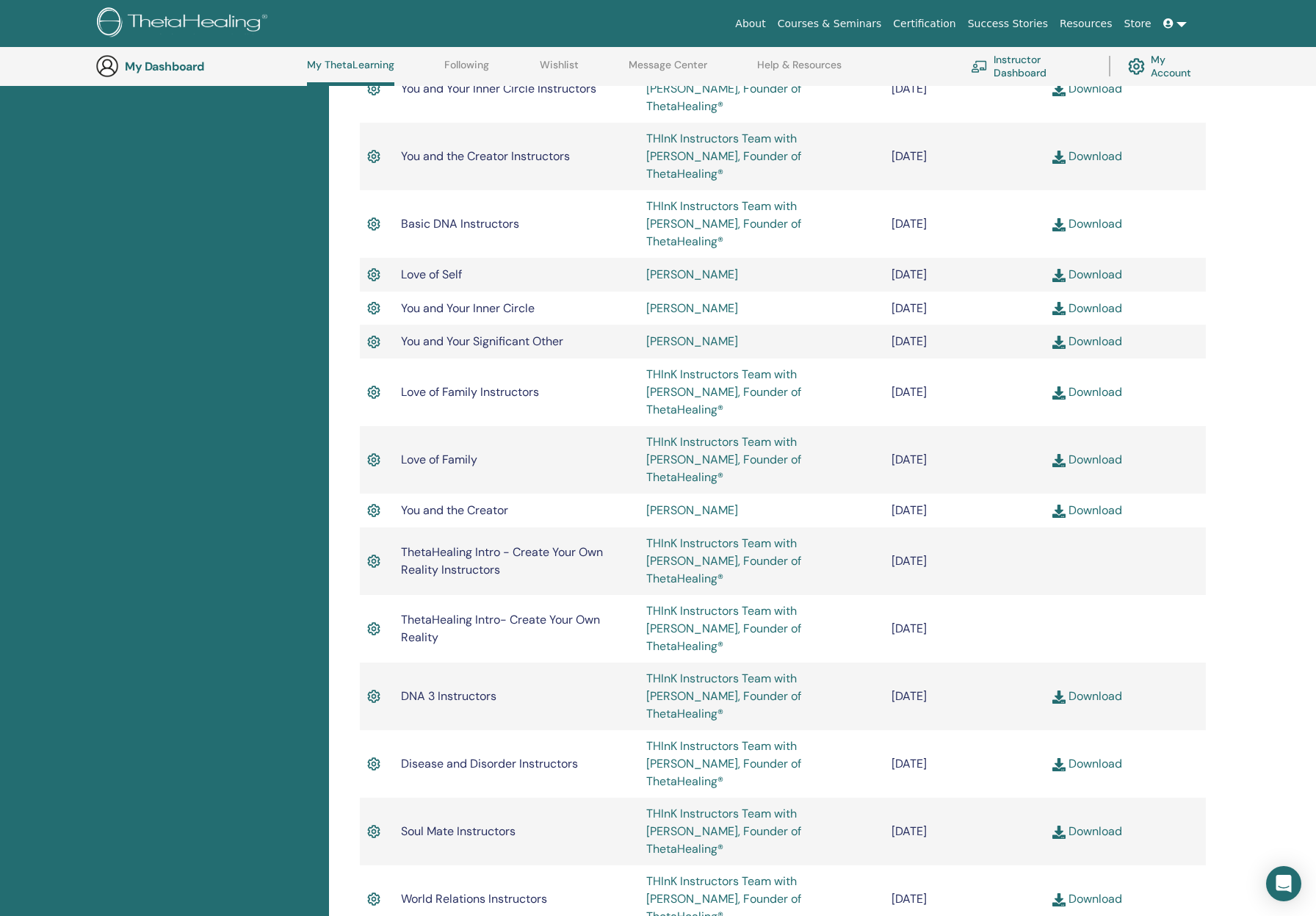
scroll to position [479, 0]
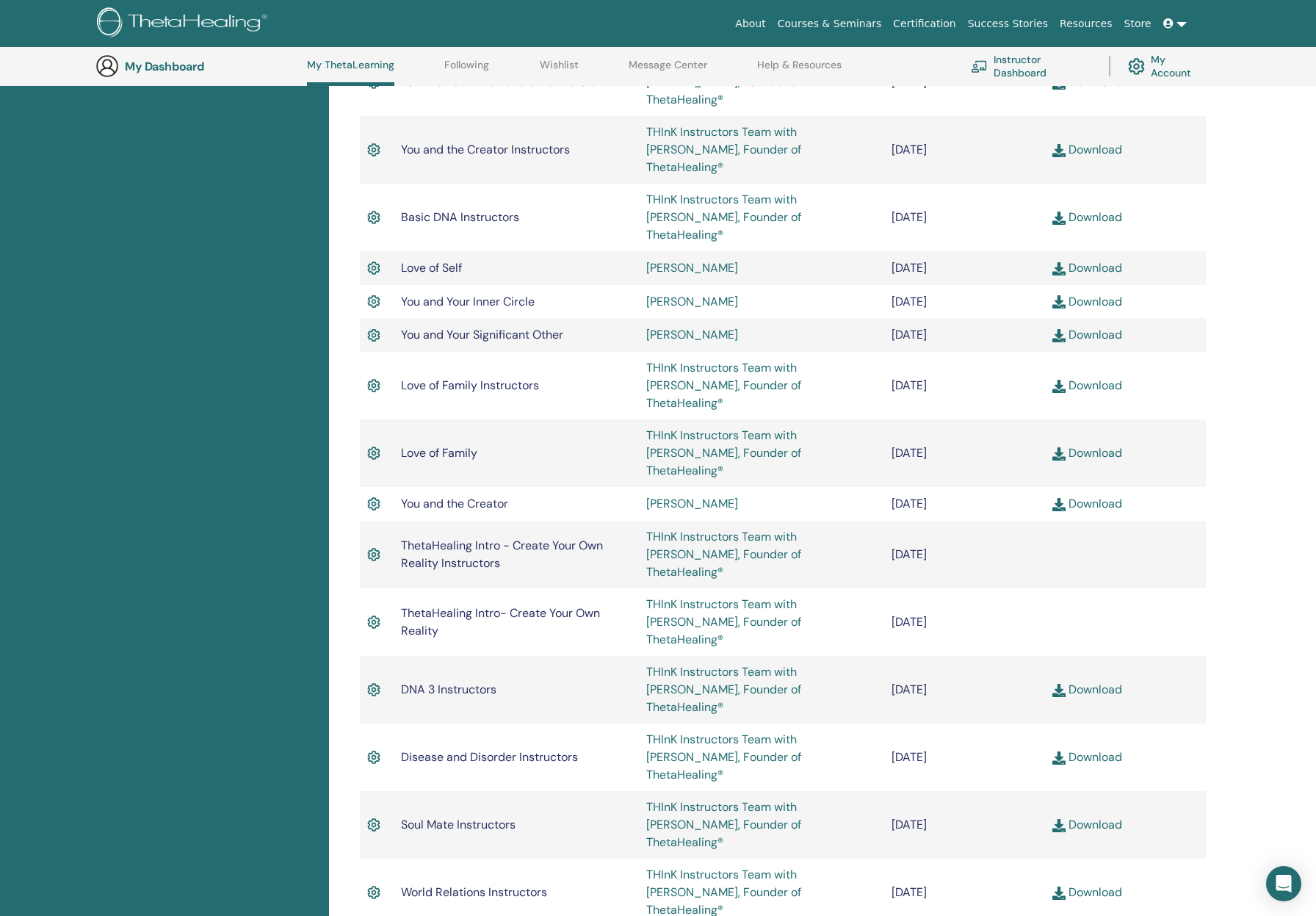
drag, startPoint x: 400, startPoint y: 606, endPoint x: 999, endPoint y: 610, distance: 599.0
click at [999, 724] on tr "Disease and Disorder Instructors THInK Instructors Team with [PERSON_NAME], Fou…" at bounding box center [783, 757] width 846 height 68
drag, startPoint x: 394, startPoint y: 551, endPoint x: 995, endPoint y: 567, distance: 601.2
click at [995, 656] on tr "DNA 3 Instructors THInK Instructors Team with [PERSON_NAME], Founder of ThetaHe…" at bounding box center [783, 689] width 846 height 68
drag, startPoint x: 1008, startPoint y: 606, endPoint x: 393, endPoint y: 609, distance: 615.0
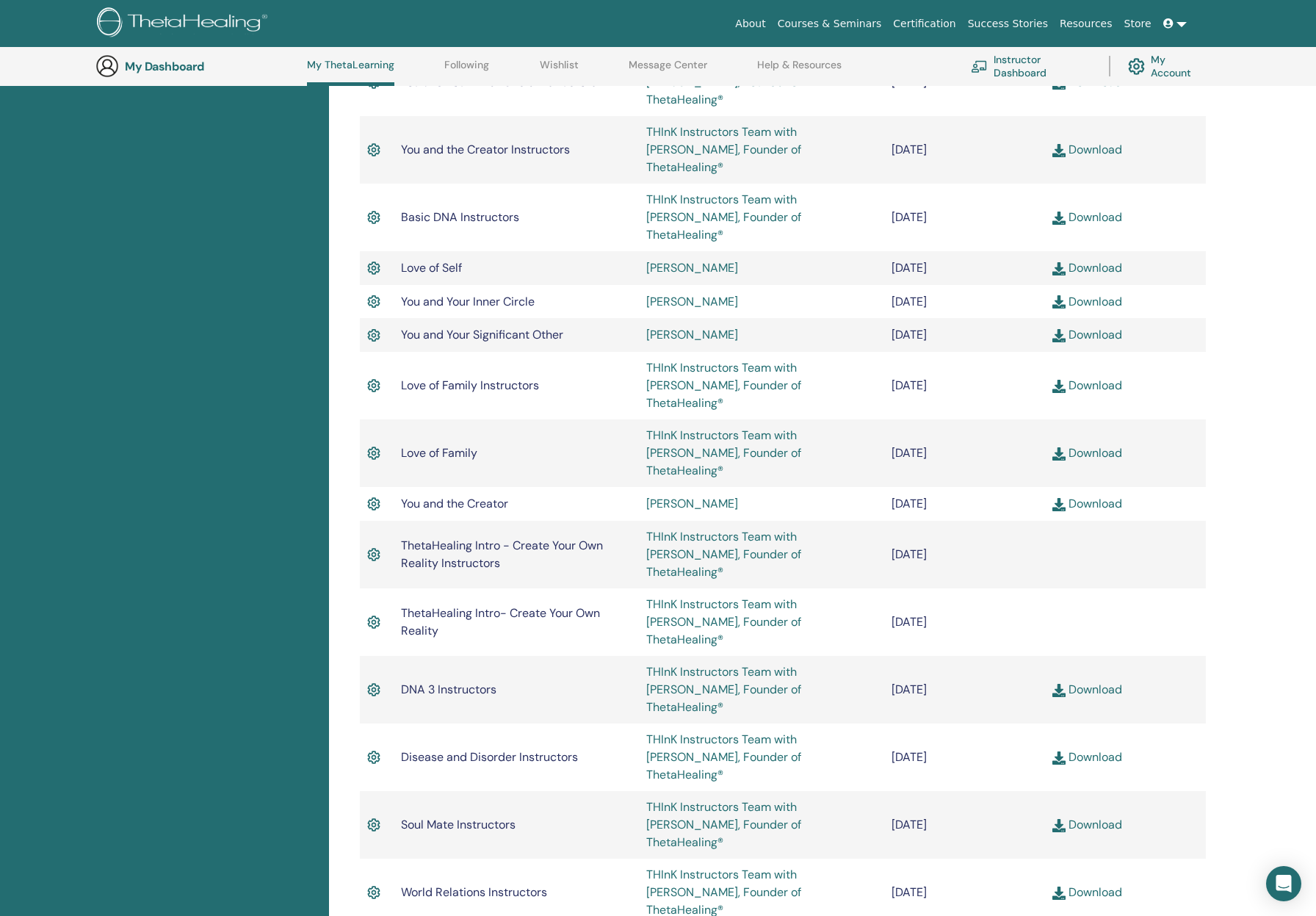
click at [393, 724] on tr "Disease and Disorder Instructors THInK Instructors Team with [PERSON_NAME], Fou…" at bounding box center [783, 757] width 846 height 68
click at [1008, 724] on td "[DATE]" at bounding box center [964, 757] width 161 height 68
drag, startPoint x: 996, startPoint y: 653, endPoint x: 391, endPoint y: 662, distance: 605.1
click at [391, 791] on tr "Soul Mate Instructors THInK Instructors Team with [PERSON_NAME], Founder of The…" at bounding box center [783, 825] width 846 height 68
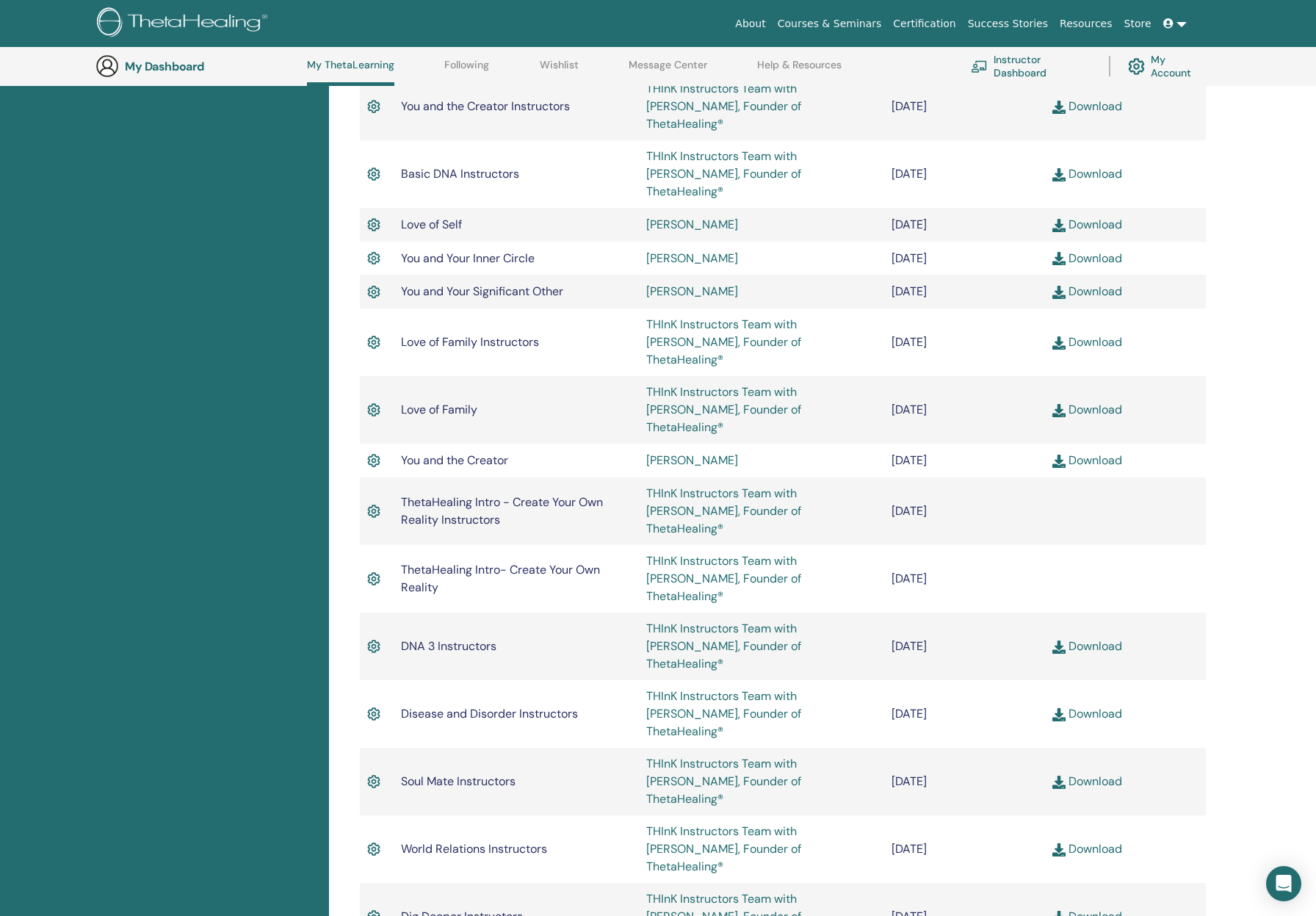
scroll to position [553, 0]
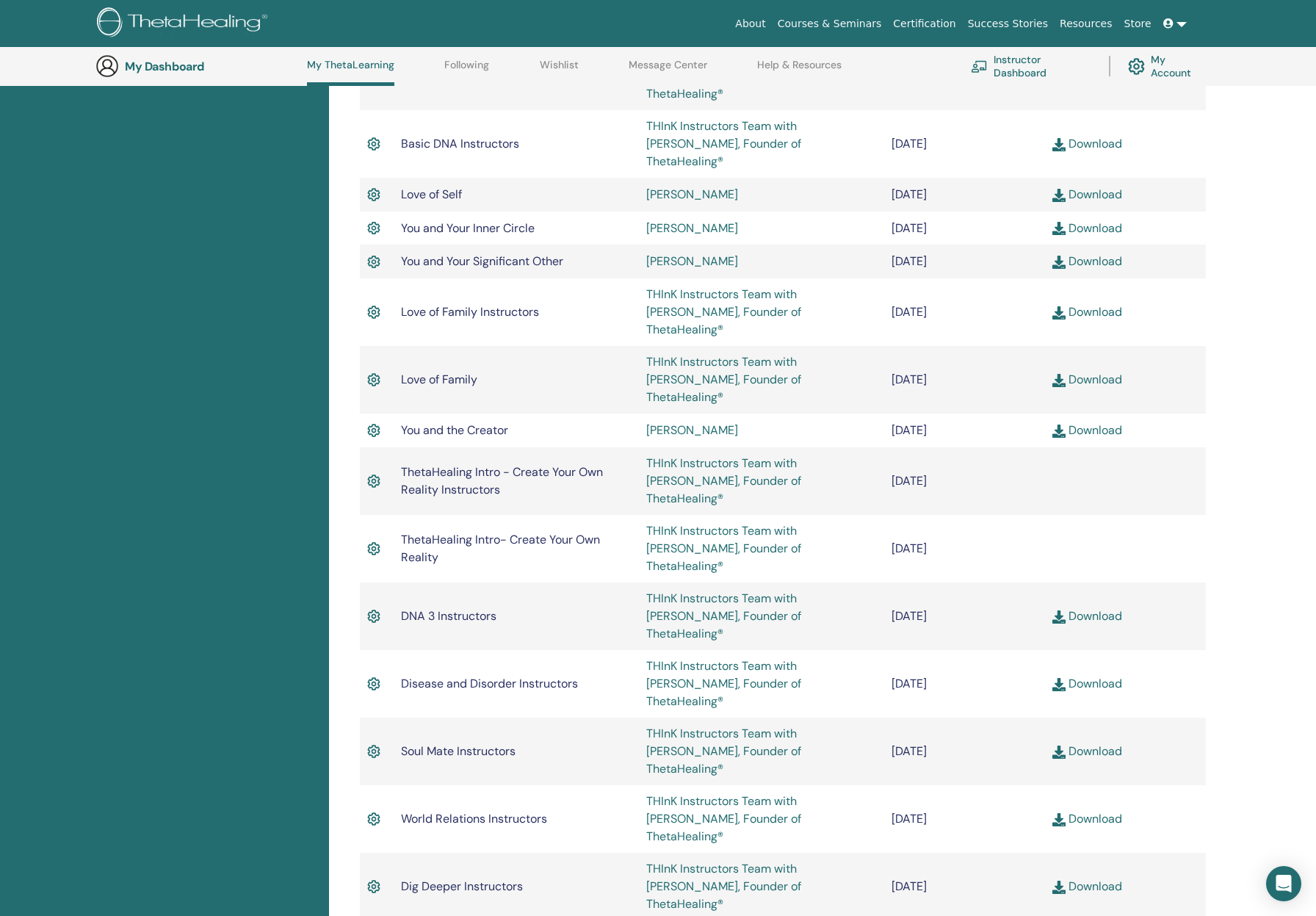
drag, startPoint x: 989, startPoint y: 634, endPoint x: 390, endPoint y: 631, distance: 599.0
click at [390, 785] on tr "World Relations Instructors THInK Instructors Team with [PERSON_NAME], Founder …" at bounding box center [783, 819] width 846 height 68
click at [1233, 573] on div "Completed Seminars Below you can find your completed seminars. If you see missi…" at bounding box center [823, 828] width 987 height 2363
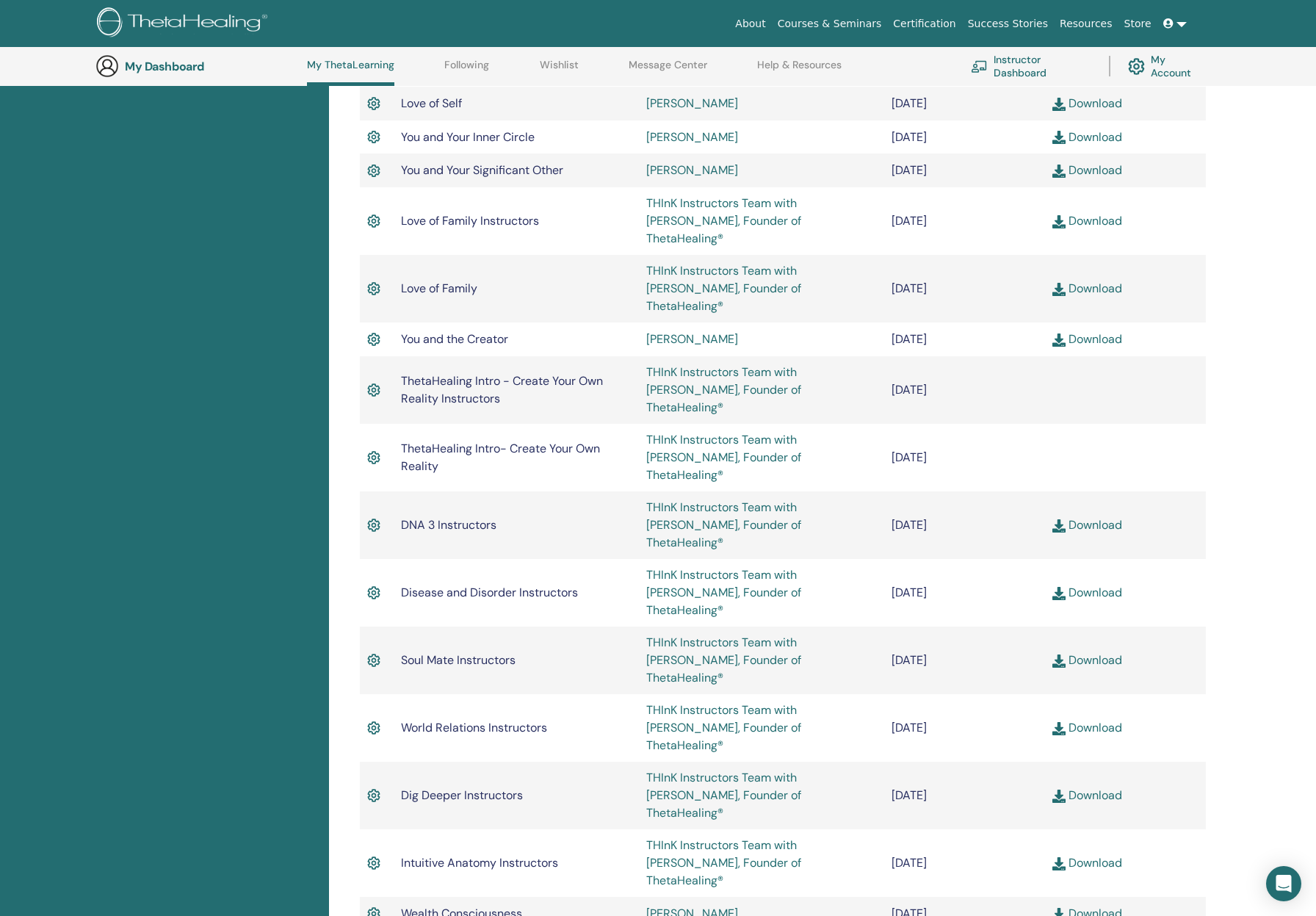
scroll to position [626, 0]
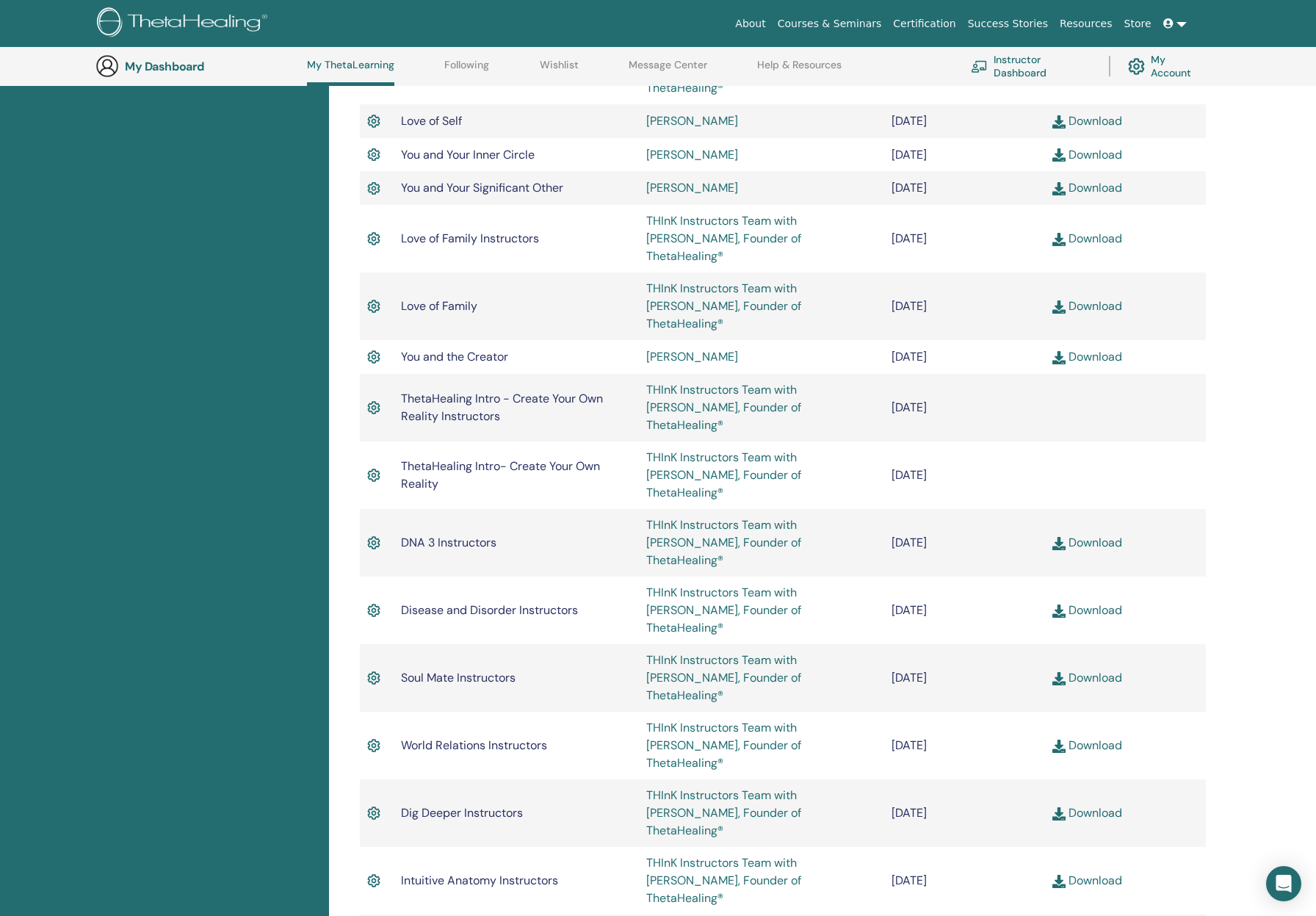
click at [1296, 137] on div "Completed Seminars Below you can find your completed seminars. If you see missi…" at bounding box center [823, 755] width 987 height 2363
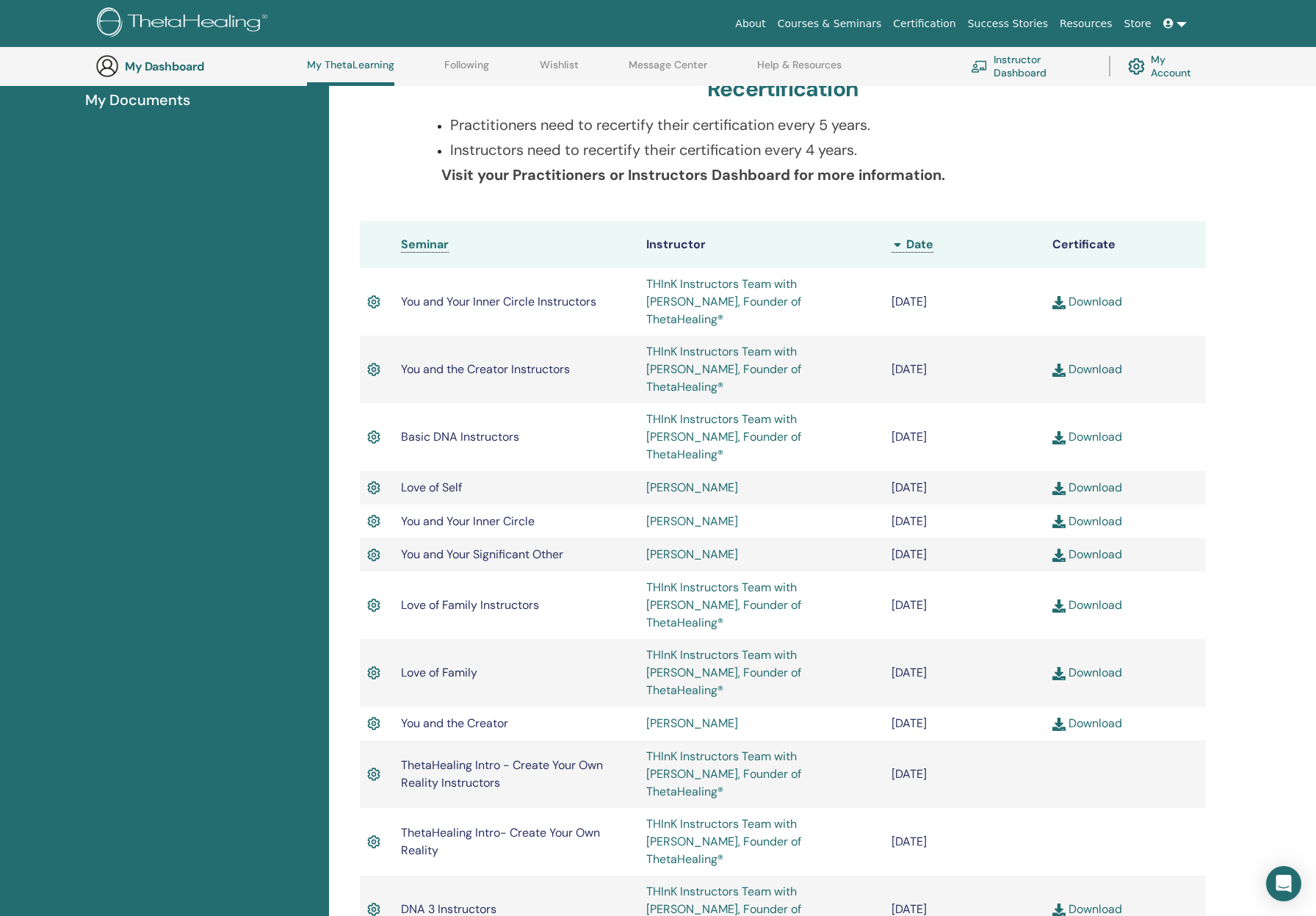
scroll to position [259, 0]
click at [920, 242] on span "Date" at bounding box center [919, 245] width 27 height 15
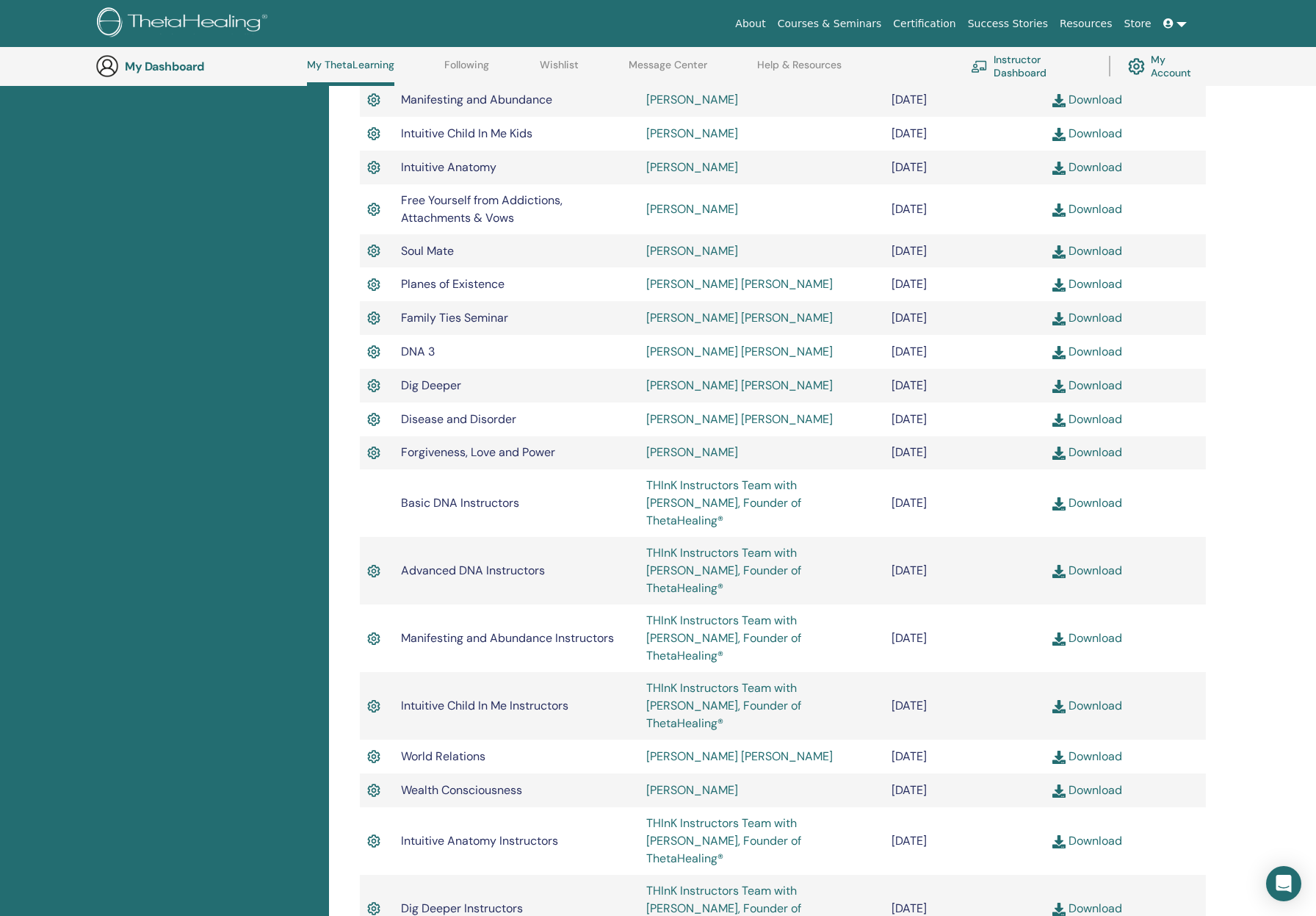
scroll to position [553, 0]
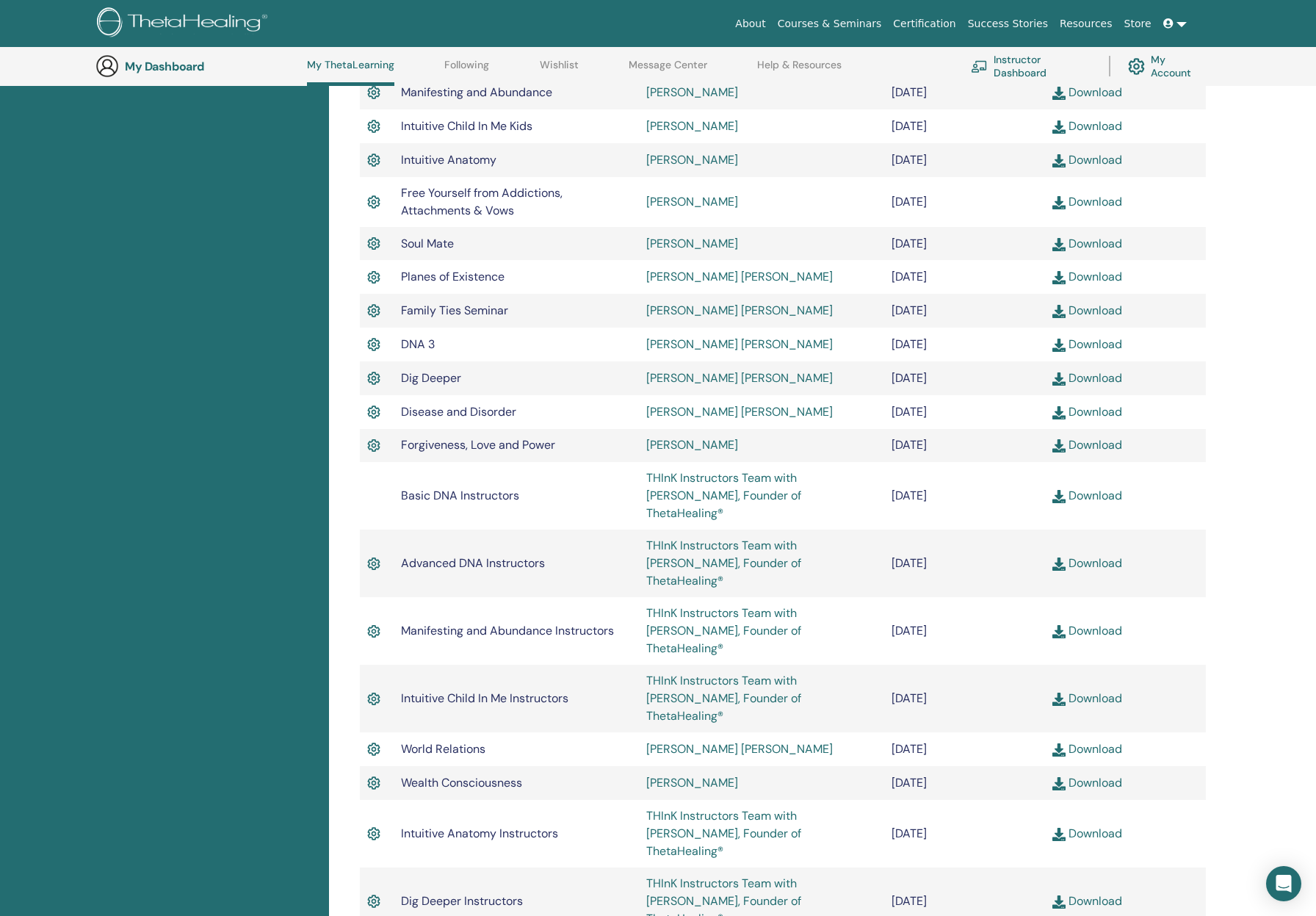
drag, startPoint x: 400, startPoint y: 486, endPoint x: 980, endPoint y: 488, distance: 580.0
click at [980, 488] on tr "Basic DNA Instructors THInK Instructors Team with [PERSON_NAME], Founder of The…" at bounding box center [783, 495] width 846 height 68
drag, startPoint x: 402, startPoint y: 535, endPoint x: 977, endPoint y: 540, distance: 575.0
click at [977, 540] on tr "Advanced DNA Instructors THInK Instructors Team with [PERSON_NAME], Founder of …" at bounding box center [783, 563] width 846 height 68
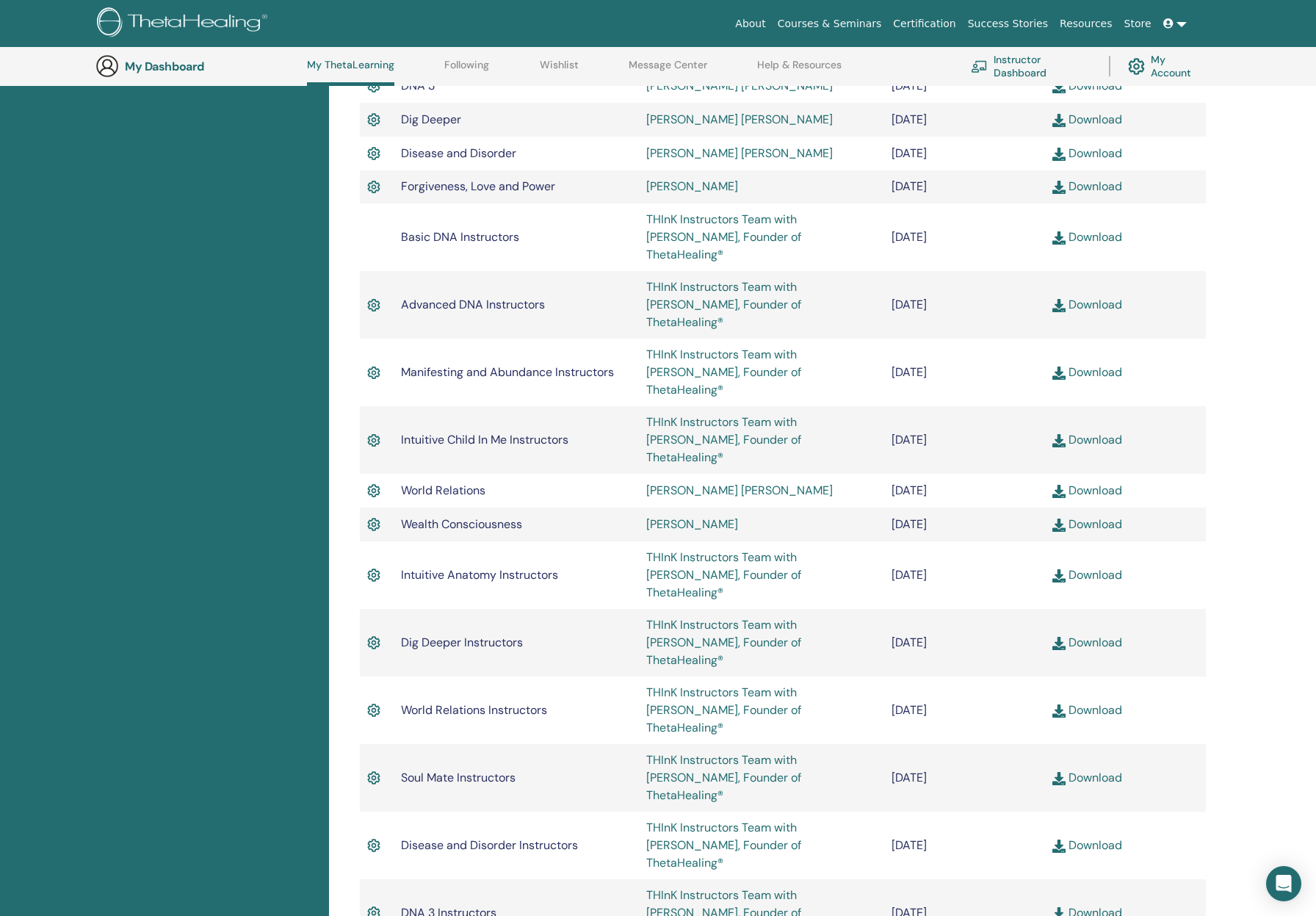
scroll to position [847, 0]
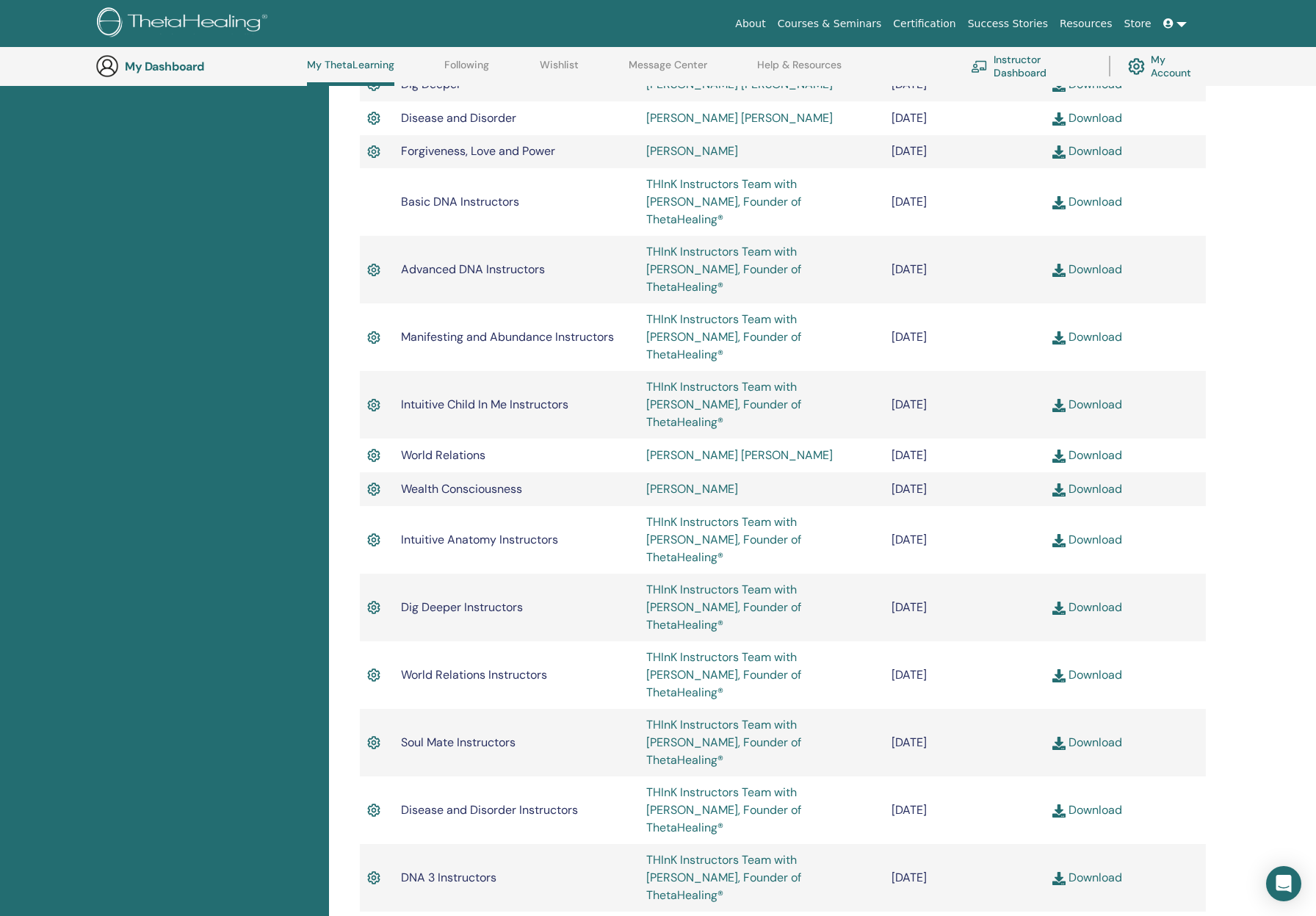
drag, startPoint x: 400, startPoint y: 460, endPoint x: 1001, endPoint y: 465, distance: 601.0
click at [1001, 506] on tr "Intuitive Anatomy Instructors THInK Instructors Team with [PERSON_NAME], Founde…" at bounding box center [783, 540] width 846 height 68
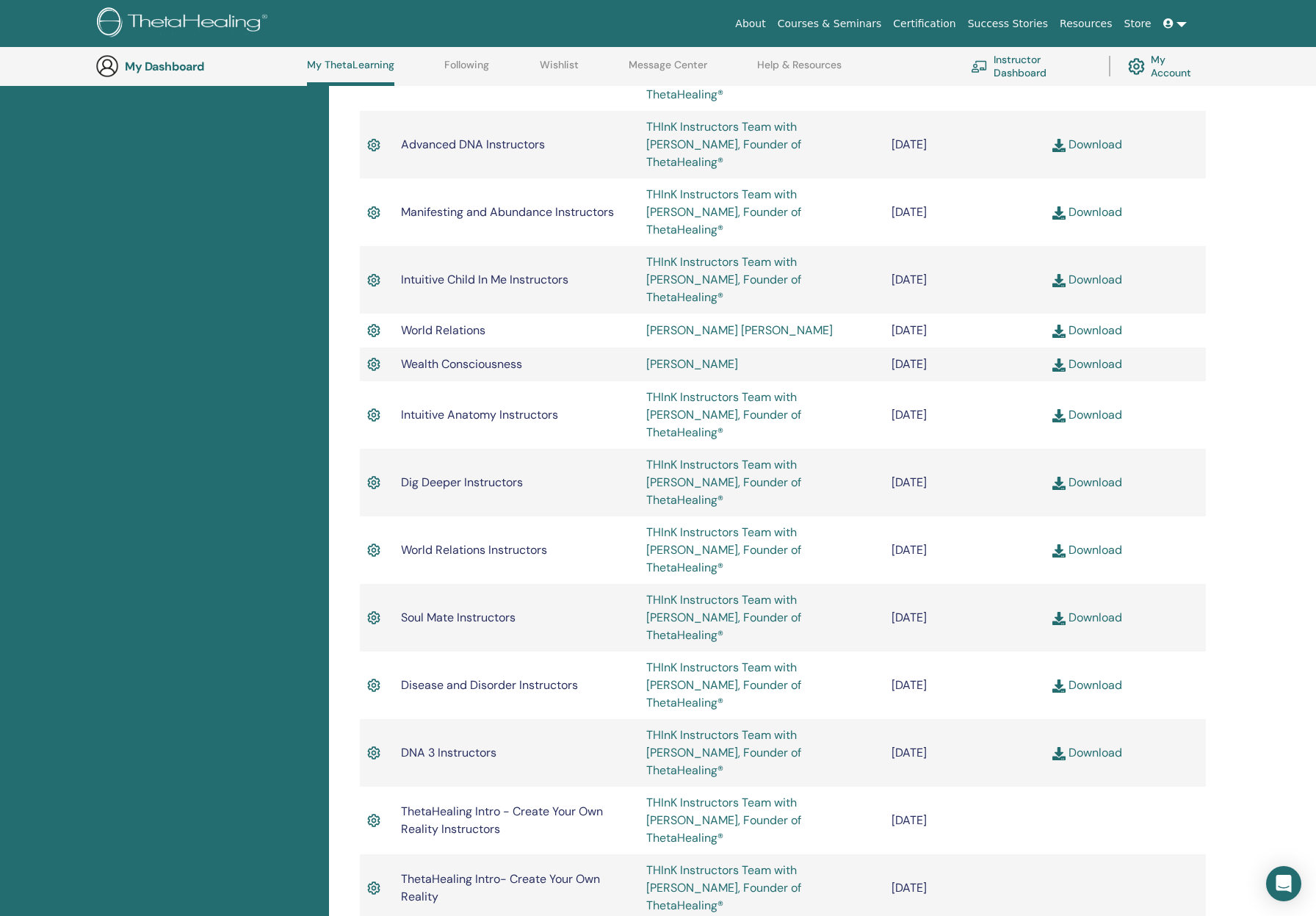
scroll to position [994, 0]
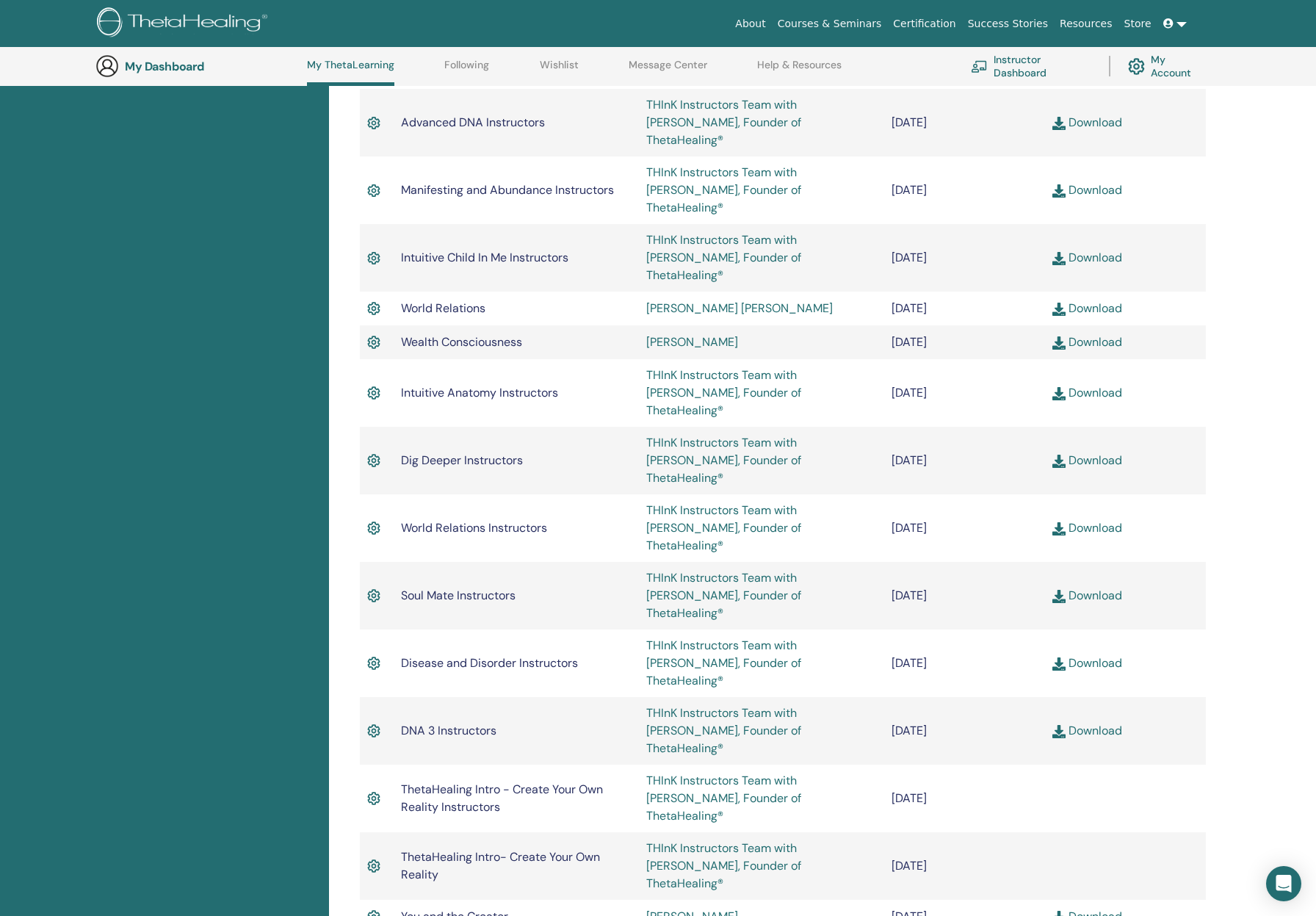
drag, startPoint x: 400, startPoint y: 412, endPoint x: 1000, endPoint y: 421, distance: 600.1
click at [1000, 495] on tr "World Relations Instructors THInK Instructors Team with [PERSON_NAME], Founder …" at bounding box center [783, 528] width 846 height 68
drag, startPoint x: 1003, startPoint y: 461, endPoint x: 382, endPoint y: 458, distance: 621.0
click at [382, 562] on tr "Soul Mate Instructors THInK Instructors Team with [PERSON_NAME], Founder of The…" at bounding box center [783, 596] width 846 height 68
drag, startPoint x: 394, startPoint y: 512, endPoint x: 1008, endPoint y: 517, distance: 614.0
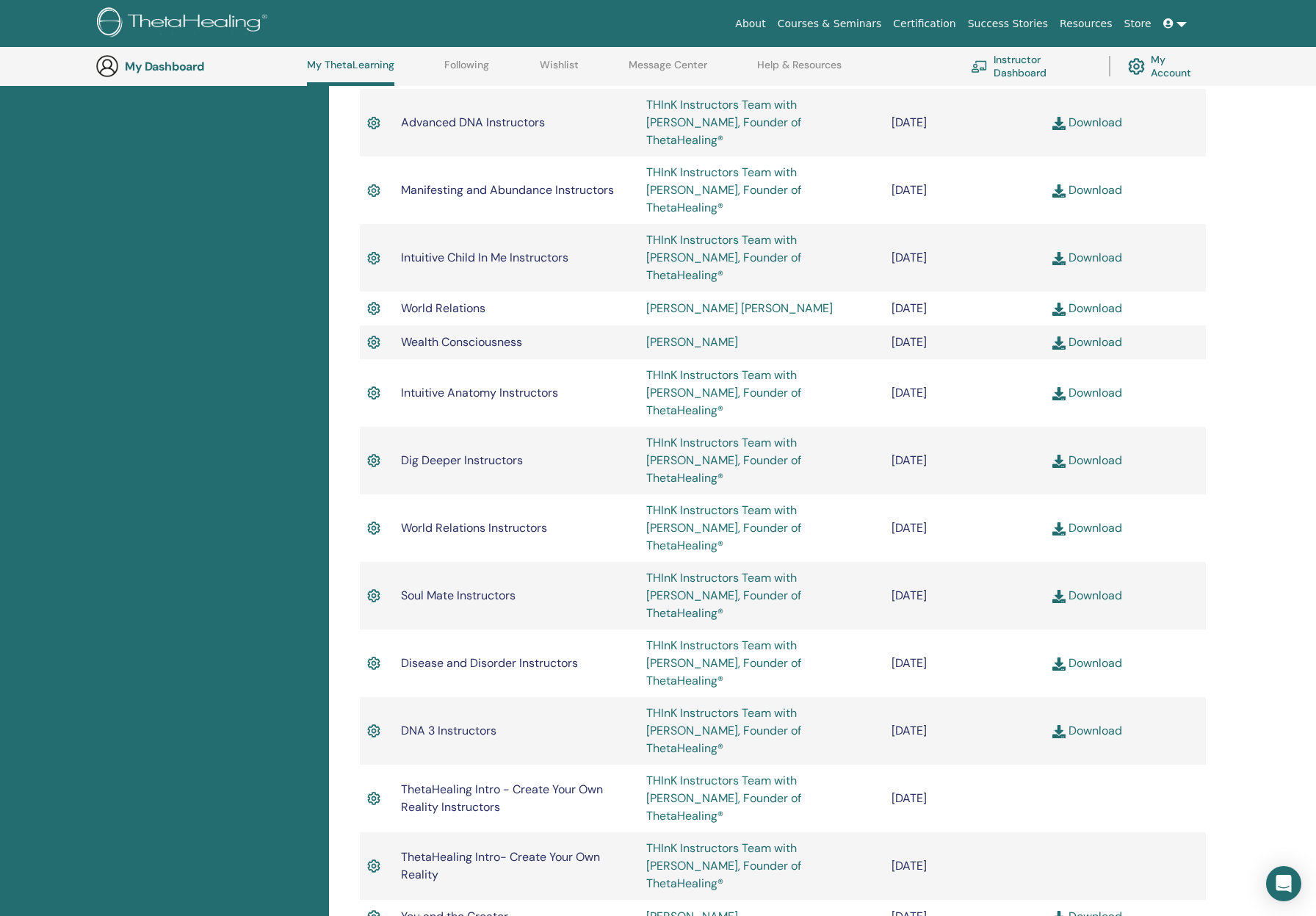
click at [1008, 630] on tr "Disease and Disorder Instructors THInK Instructors Team with [PERSON_NAME], Fou…" at bounding box center [783, 663] width 846 height 68
click at [396, 697] on td "DNA 3 Instructors" at bounding box center [516, 730] width 245 height 68
drag, startPoint x: 401, startPoint y: 560, endPoint x: 1008, endPoint y: 569, distance: 607.1
click at [1008, 697] on tr "DNA 3 Instructors THInK Instructors Team with [PERSON_NAME], Founder of ThetaHe…" at bounding box center [783, 730] width 846 height 68
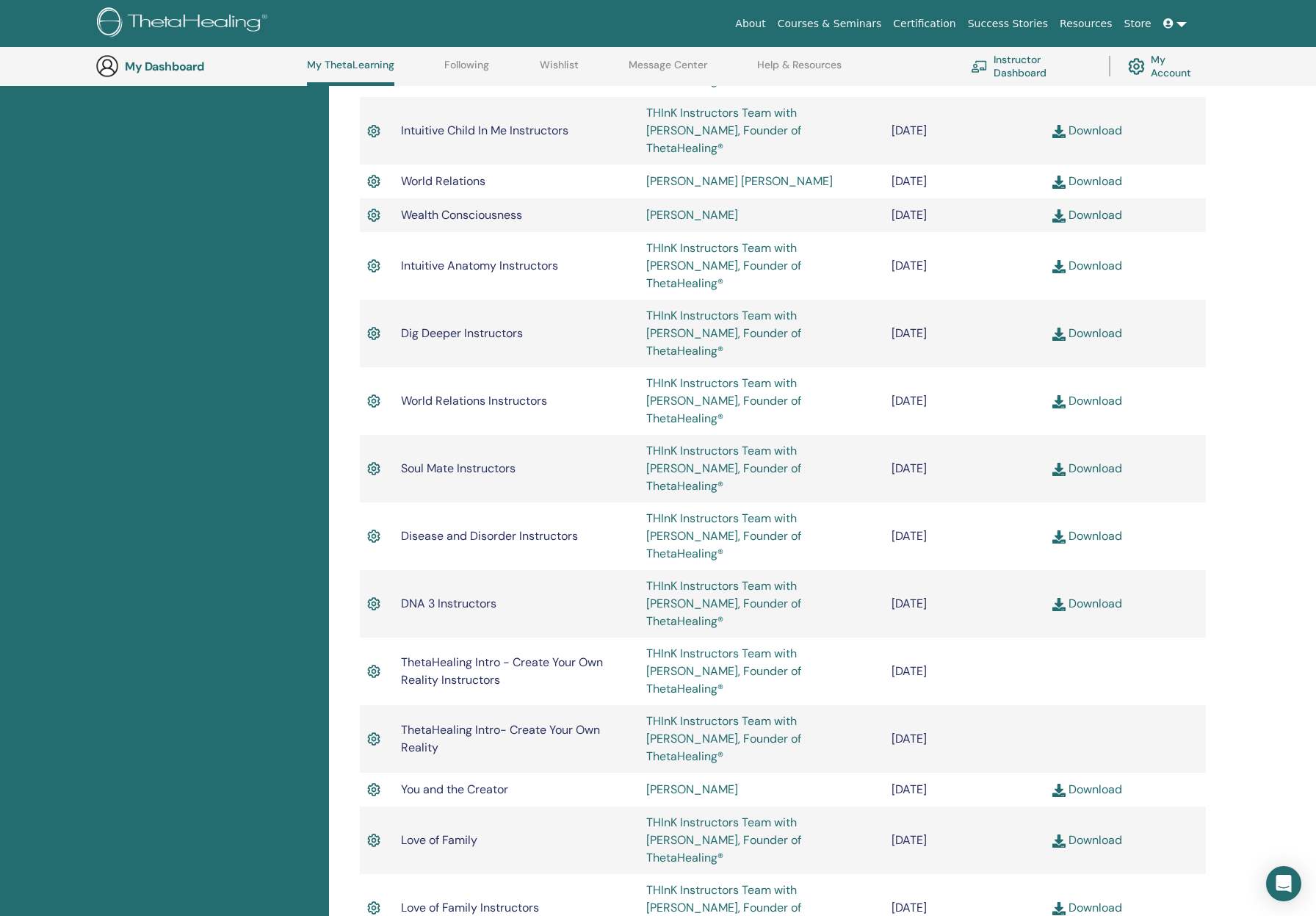
scroll to position [1214, 0]
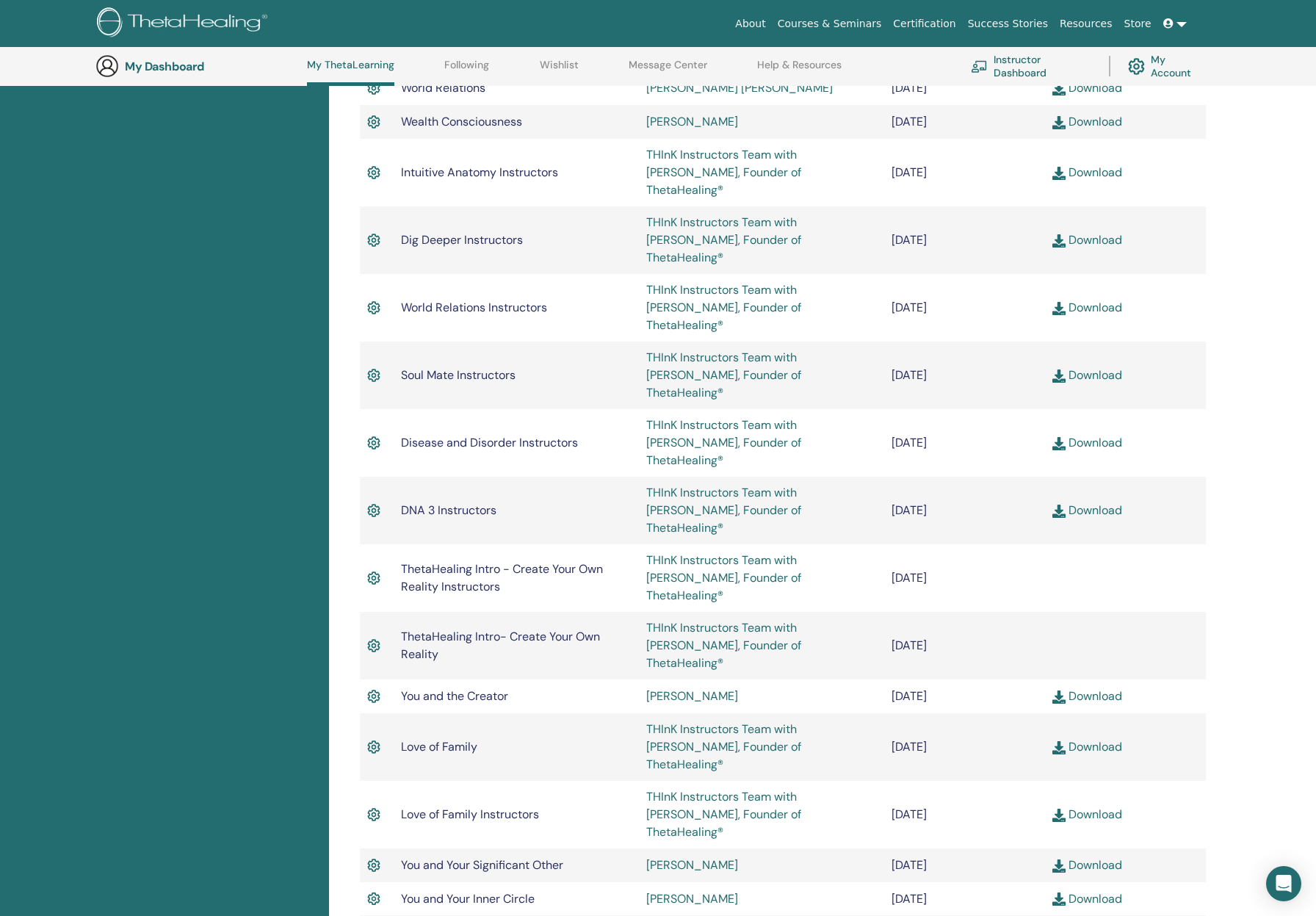
click at [989, 477] on td "[DATE]" at bounding box center [964, 510] width 161 height 68
drag, startPoint x: 1006, startPoint y: 346, endPoint x: 400, endPoint y: 346, distance: 606.0
click at [400, 477] on tr "DNA 3 Instructors THInK Instructors Team with [PERSON_NAME], Founder of ThetaHe…" at bounding box center [783, 510] width 846 height 68
click at [402, 503] on span "DNA 3 Instructors" at bounding box center [448, 510] width 96 height 15
drag, startPoint x: 397, startPoint y: 340, endPoint x: 1006, endPoint y: 358, distance: 609.3
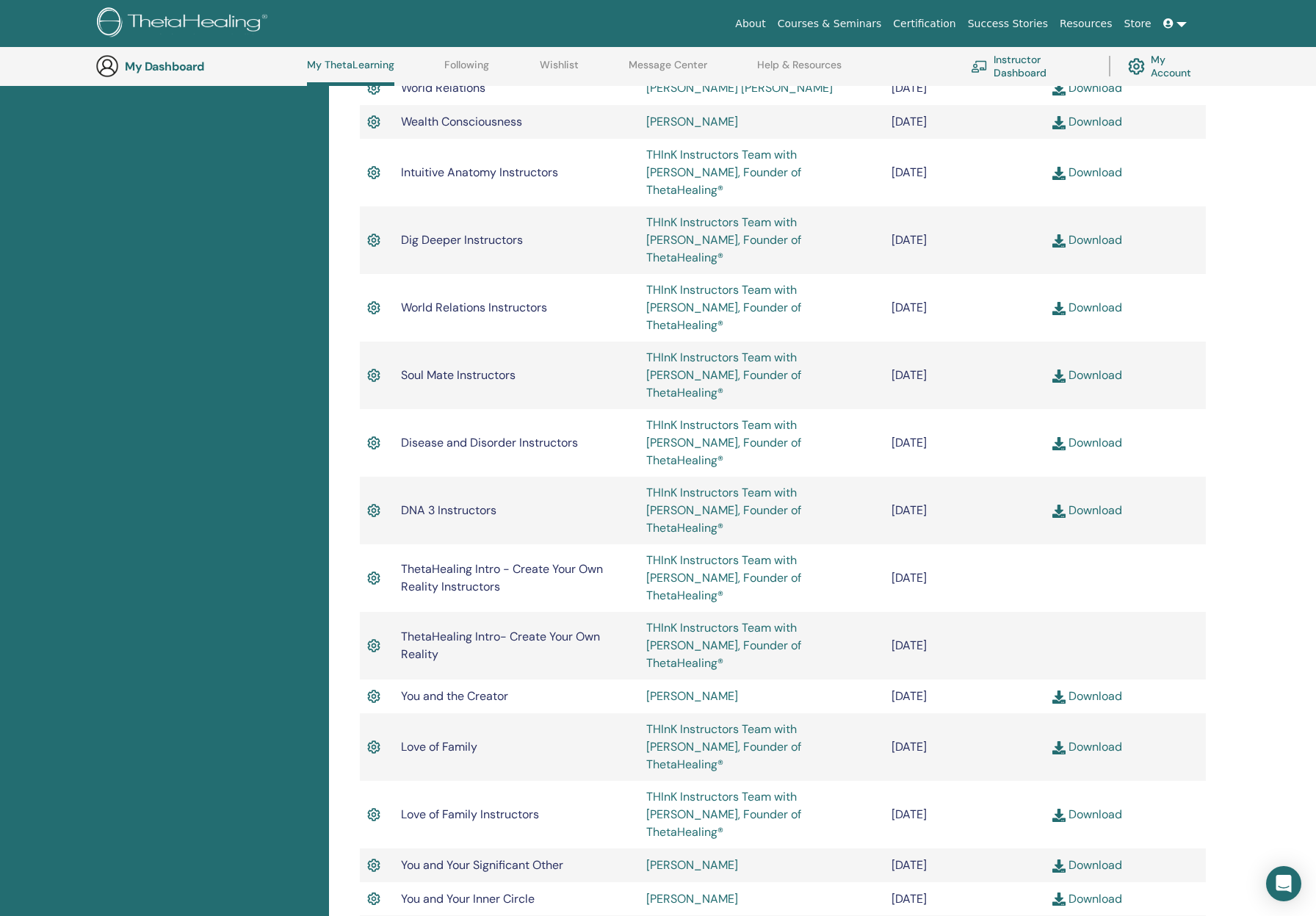
click at [1006, 477] on tr "DNA 3 Instructors THInK Instructors Team with [PERSON_NAME], Founder of ThetaHe…" at bounding box center [783, 510] width 846 height 68
click at [431, 503] on span "DNA 3 Instructors" at bounding box center [448, 510] width 96 height 15
drag, startPoint x: 402, startPoint y: 341, endPoint x: 1012, endPoint y: 359, distance: 610.3
click at [1012, 477] on tr "DNA 3 Instructors THInK Instructors Team with [PERSON_NAME], Founder of ThetaHe…" at bounding box center [783, 510] width 846 height 68
click at [1178, 22] on link at bounding box center [1174, 23] width 35 height 27
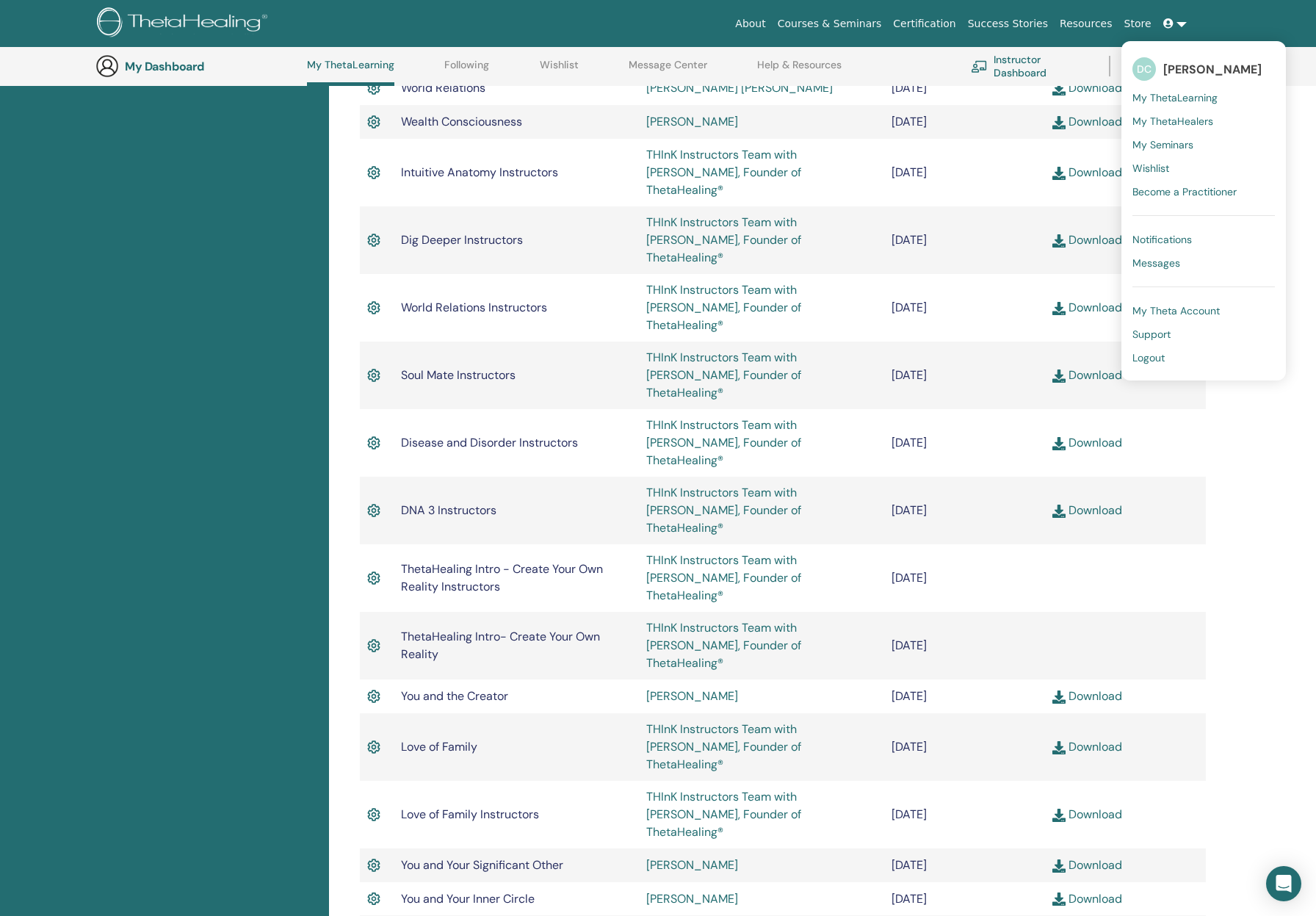
click at [1150, 358] on span "Logout" at bounding box center [1148, 357] width 32 height 14
